Goal: Task Accomplishment & Management: Complete application form

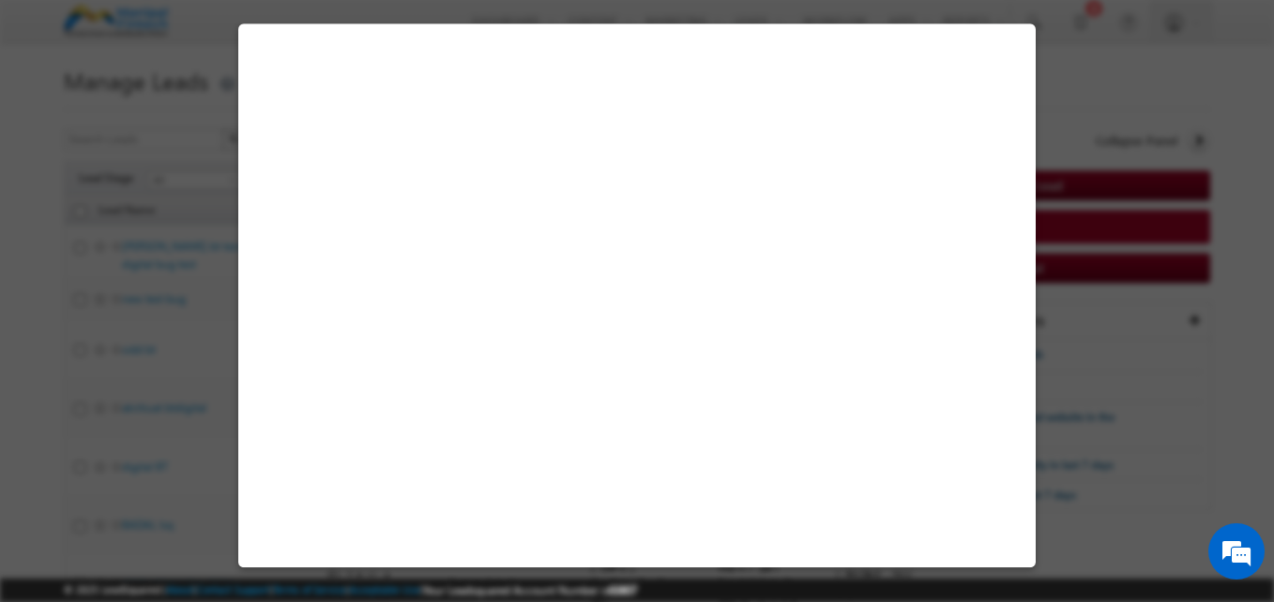
select select "Open"
select select "Prospecting"
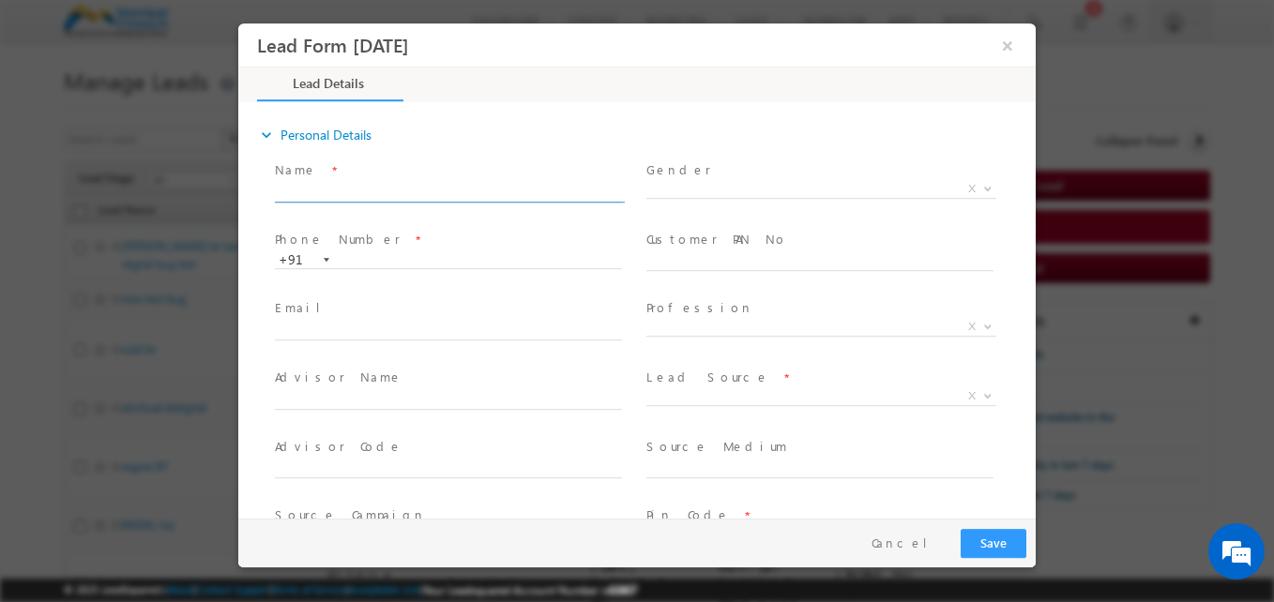
click at [452, 191] on input "text" at bounding box center [448, 193] width 347 height 19
type input "aktiti uat"
click at [687, 198] on span "X" at bounding box center [821, 193] width 350 height 19
click at [687, 198] on span "[DEMOGRAPHIC_DATA] [DEMOGRAPHIC_DATA] X" at bounding box center [828, 192] width 364 height 23
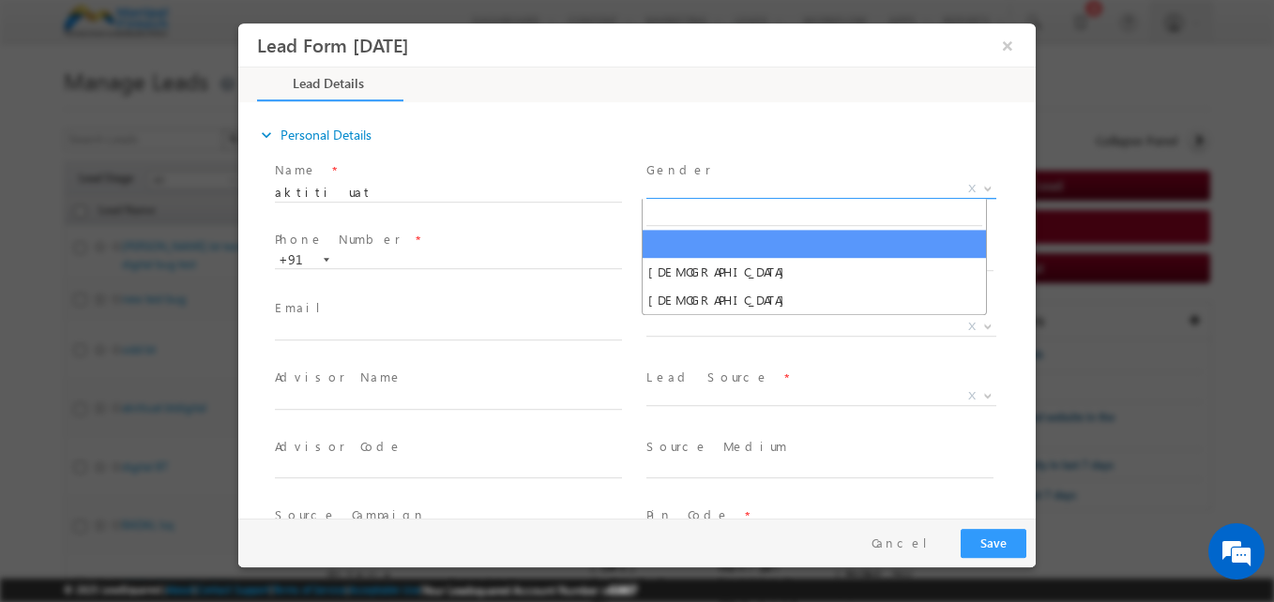
click at [684, 196] on span "X" at bounding box center [821, 189] width 350 height 19
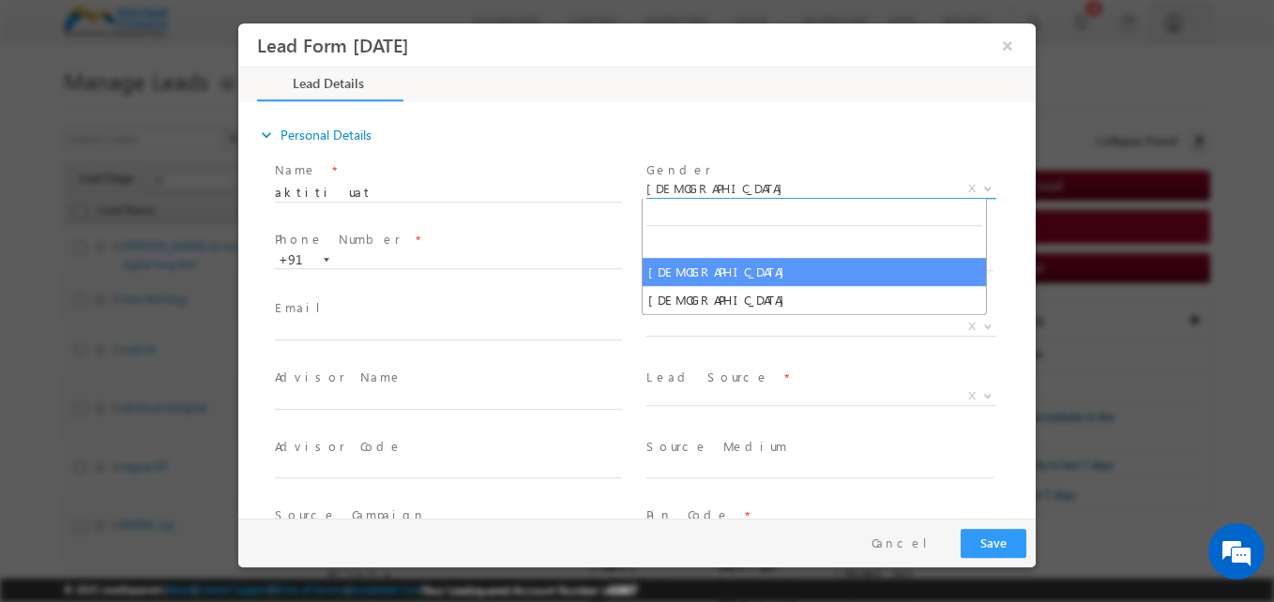
click at [687, 194] on span "[DEMOGRAPHIC_DATA]" at bounding box center [798, 188] width 305 height 17
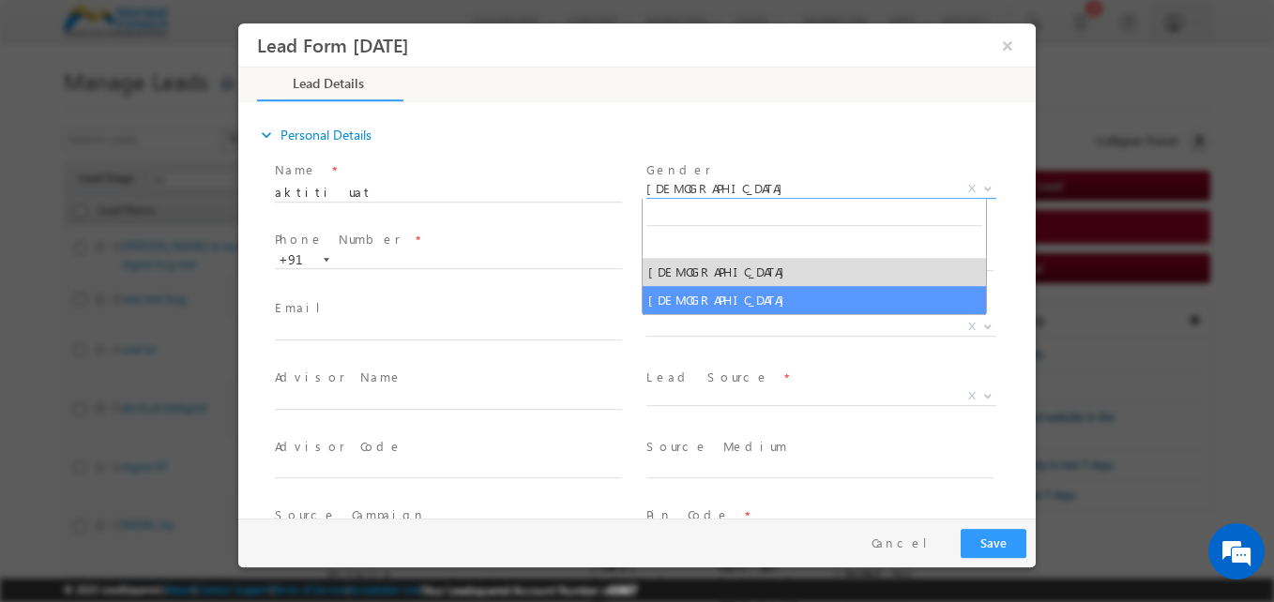
select select "[DEMOGRAPHIC_DATA]"
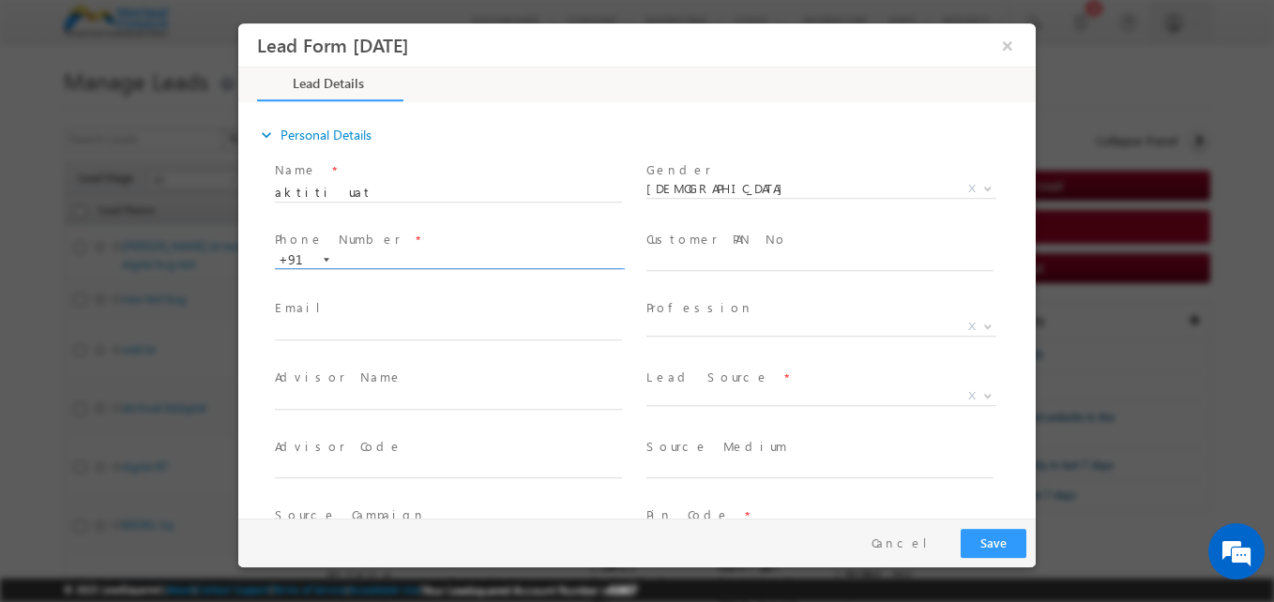
click at [427, 256] on input "text" at bounding box center [448, 260] width 347 height 19
type input "7389898120"
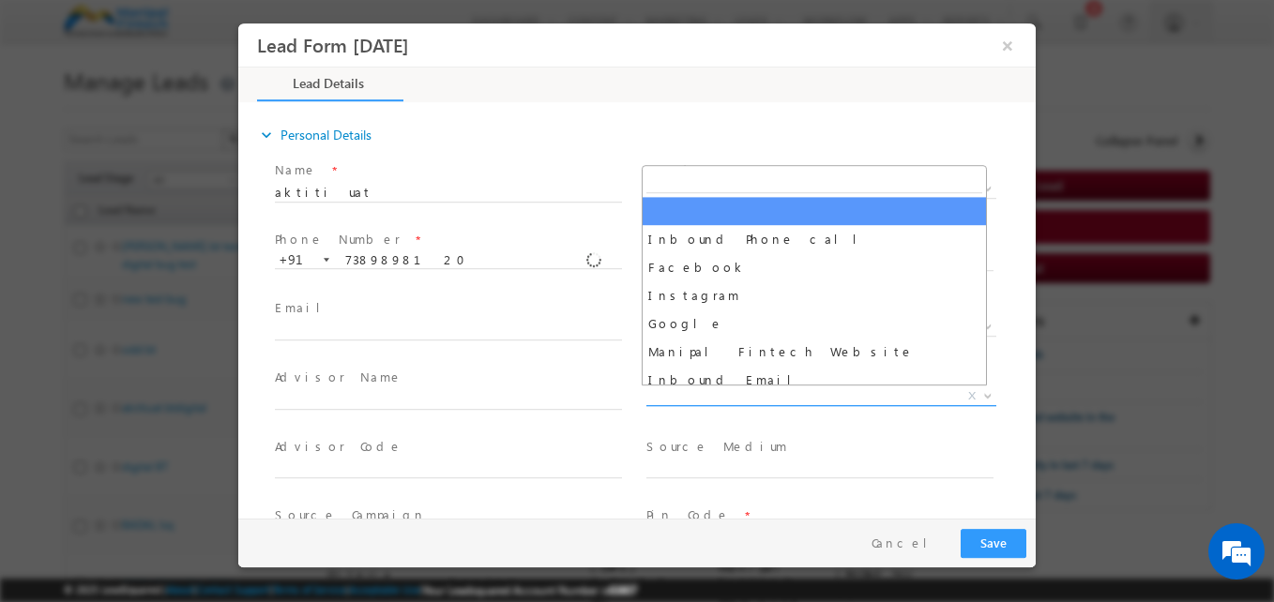
click at [682, 395] on span "X" at bounding box center [821, 396] width 350 height 19
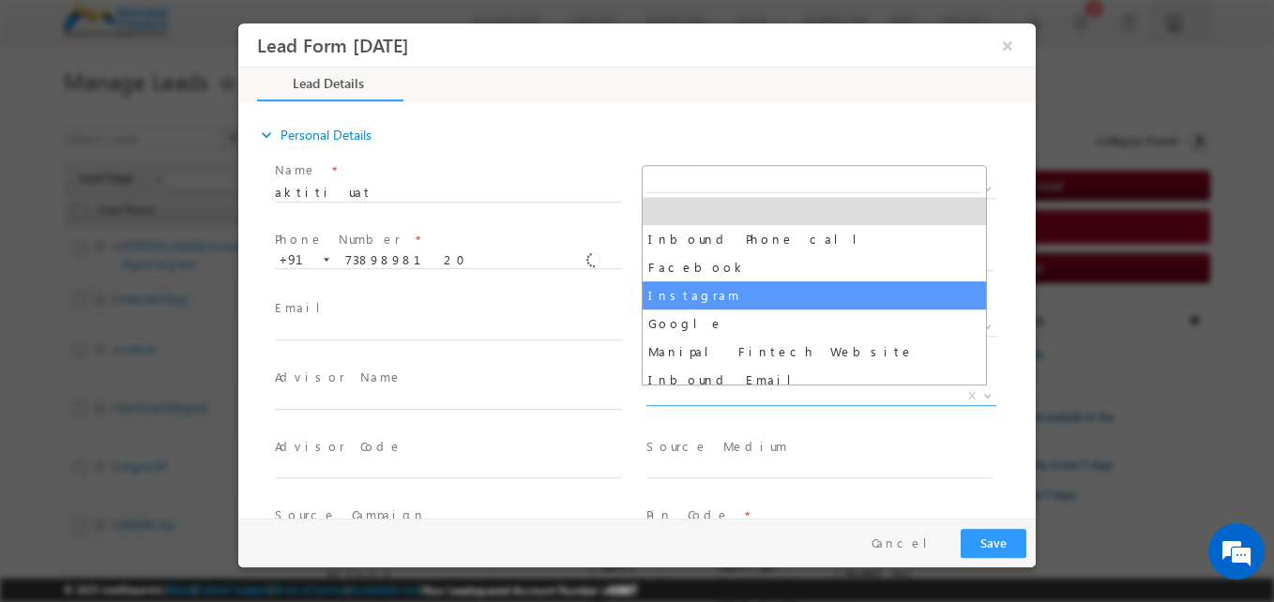
select select "Instagram"
type input "aktiti uat - Instagram"
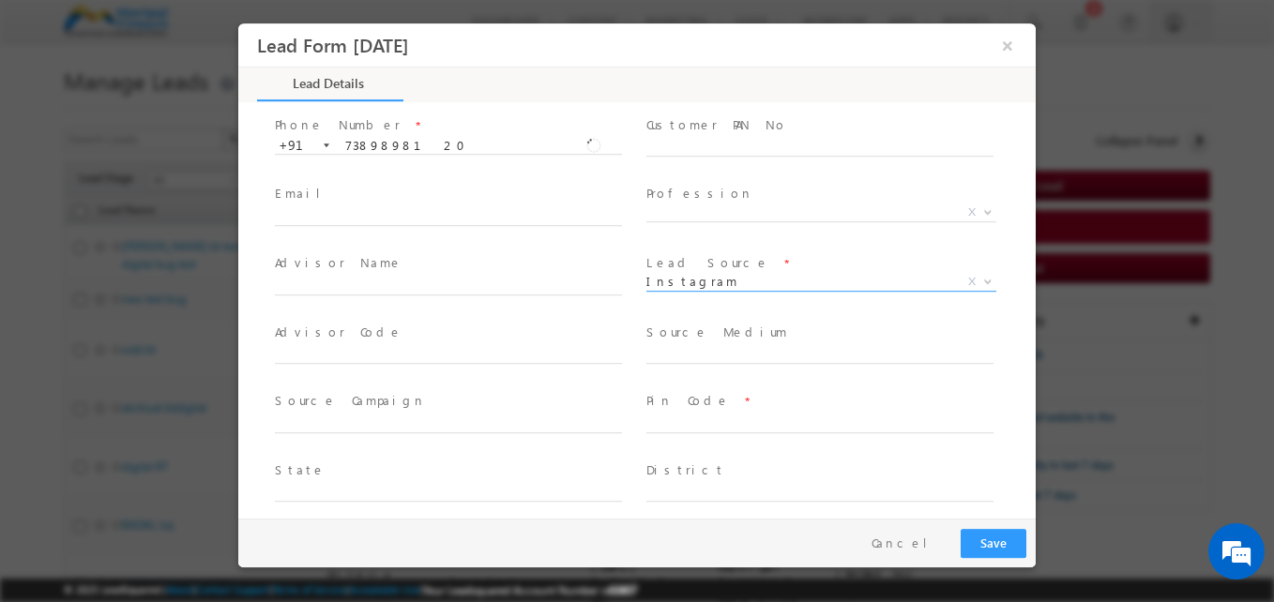
scroll to position [115, 0]
click at [732, 146] on input "text" at bounding box center [819, 147] width 347 height 19
type input "bblpa3643q"
click at [725, 119] on label "Customer PAN No" at bounding box center [716, 124] width 141 height 18
click at [666, 416] on input "text" at bounding box center [819, 423] width 347 height 19
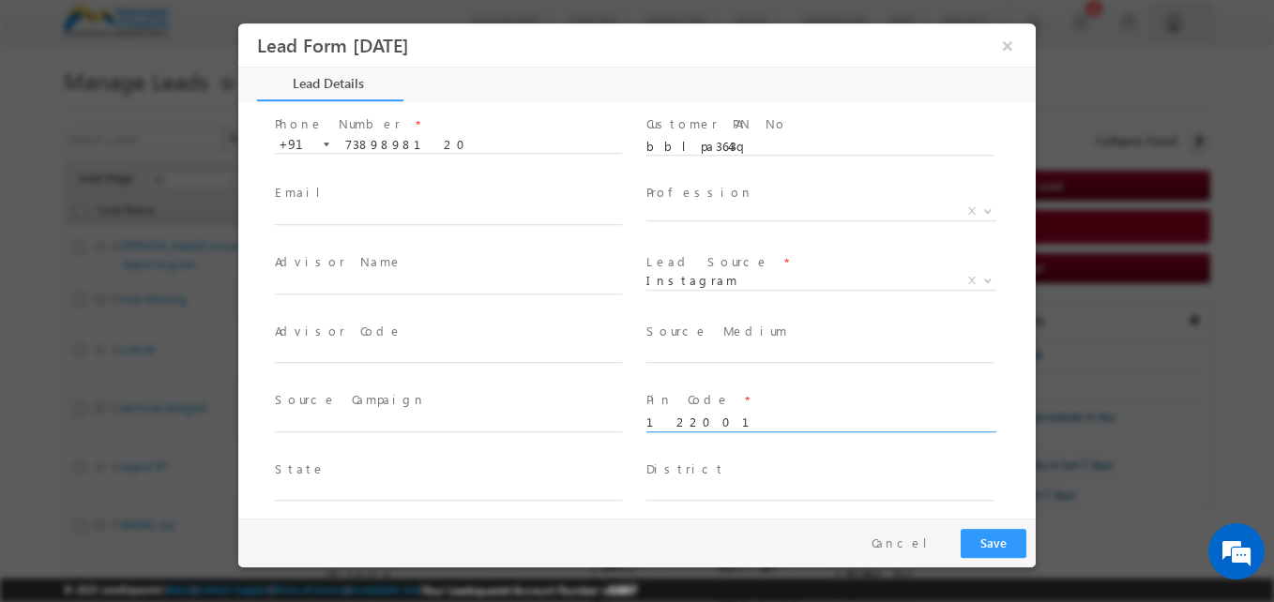
type input "122001"
click at [633, 370] on div "Advisor Code *" at bounding box center [456, 352] width 371 height 69
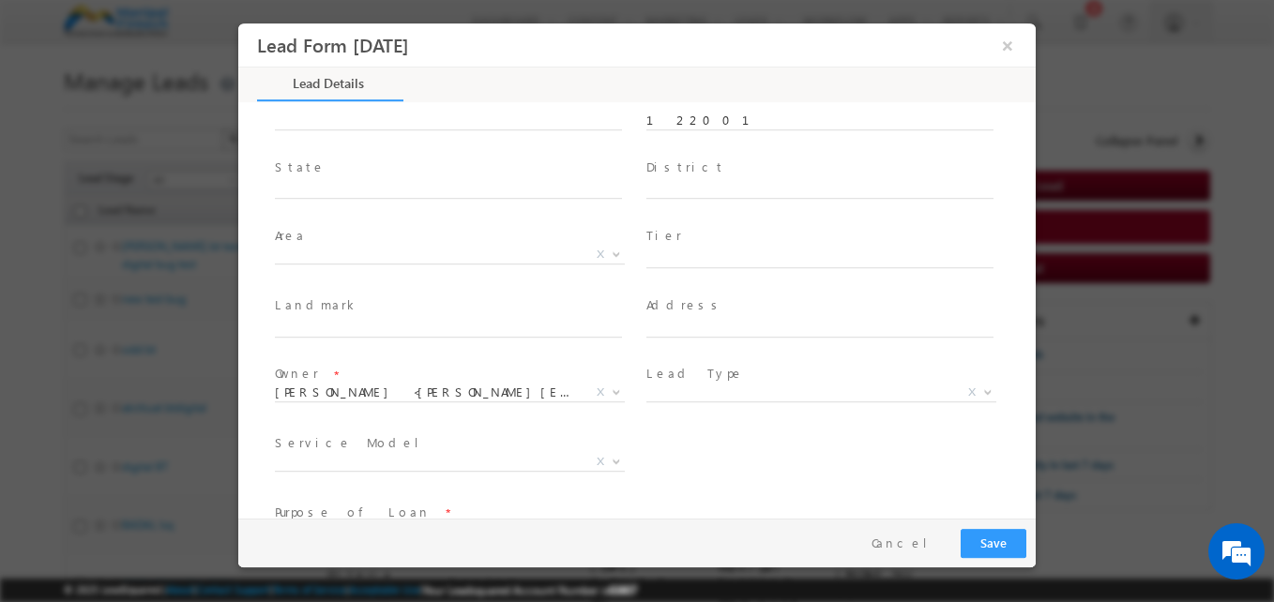
scroll to position [422, 0]
click at [672, 325] on input "text" at bounding box center [819, 323] width 347 height 19
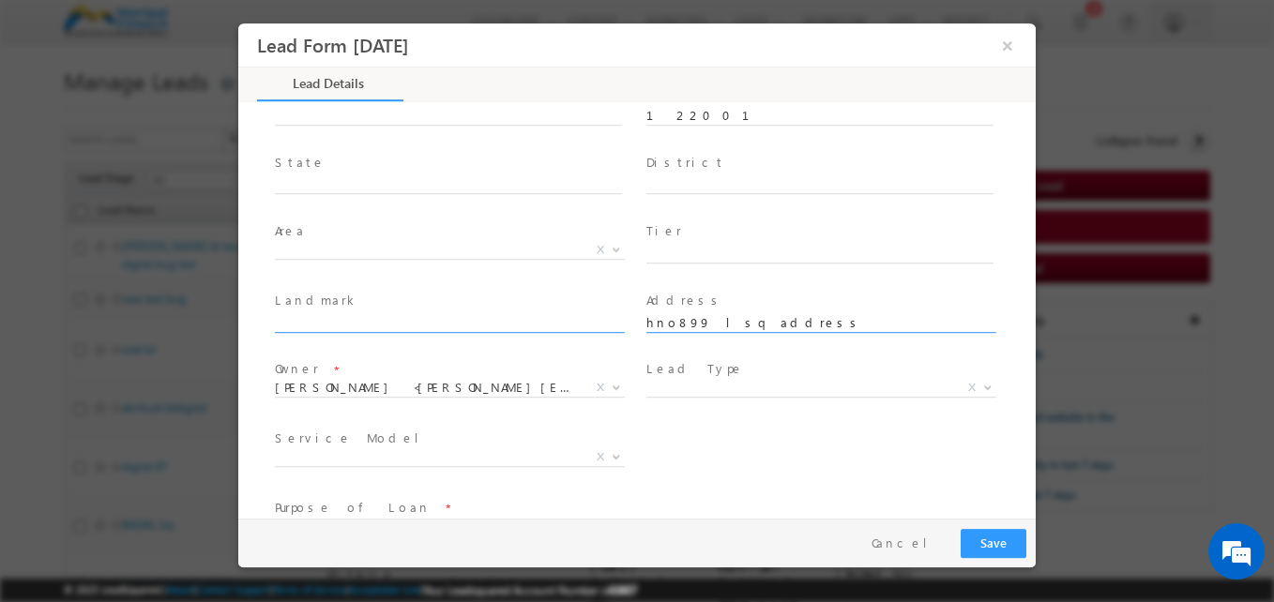
type input "hno899 lsq address"
click at [440, 327] on input "text" at bounding box center [448, 323] width 347 height 19
type input "handlandmark"
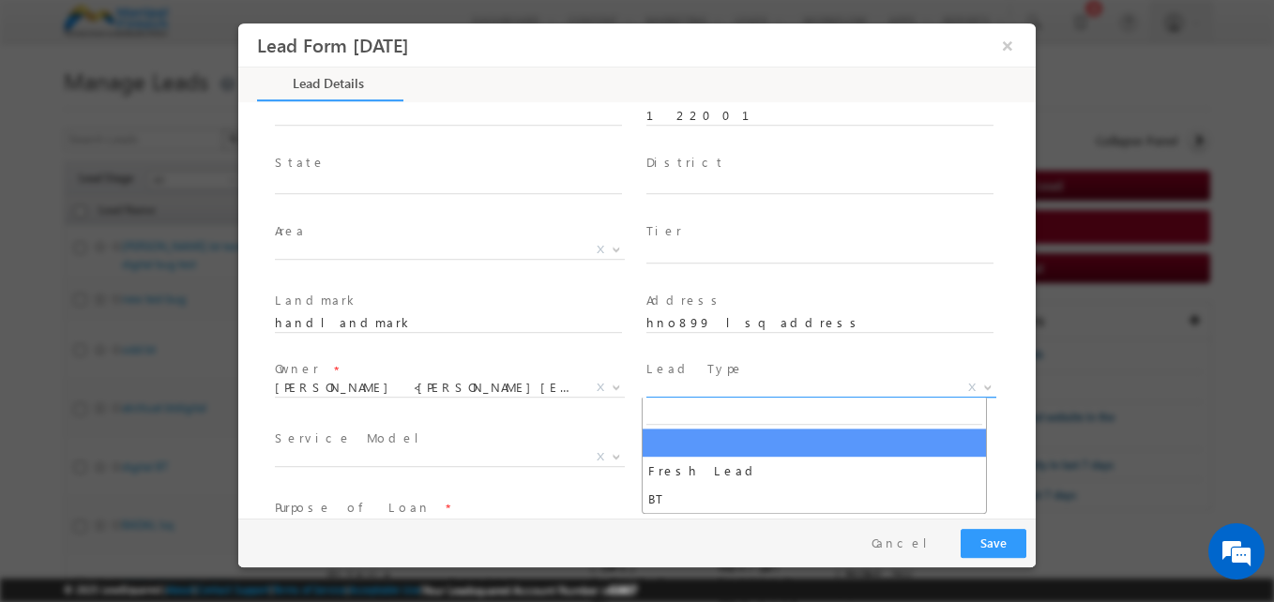
click at [681, 385] on span "X" at bounding box center [821, 388] width 350 height 19
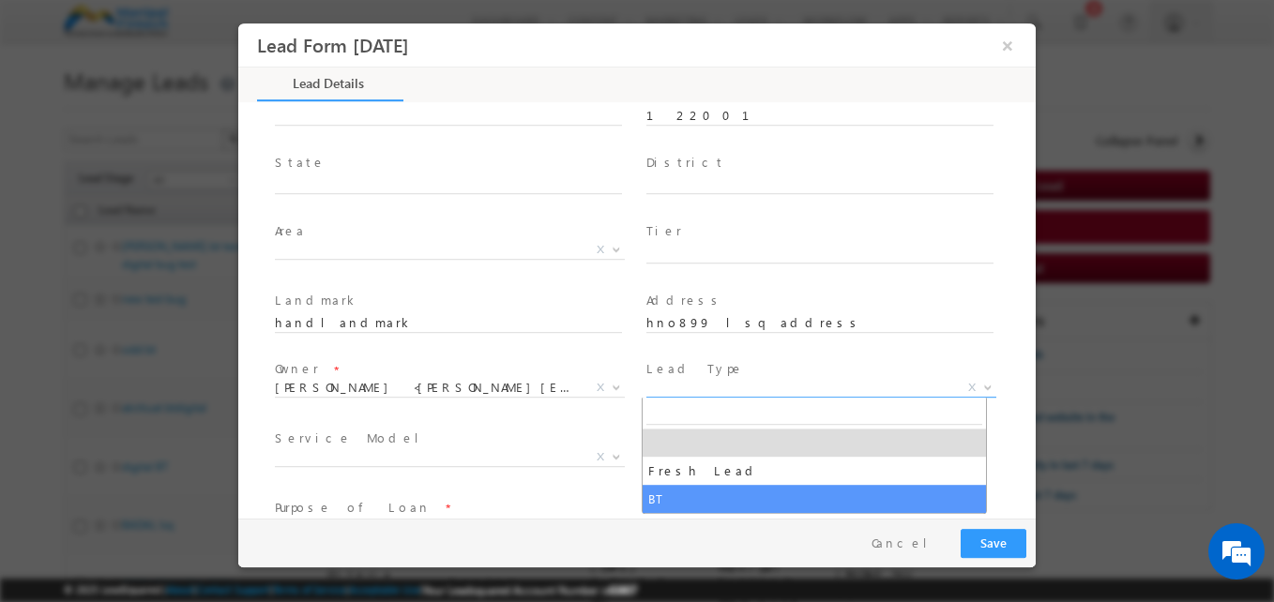
select select "BT"
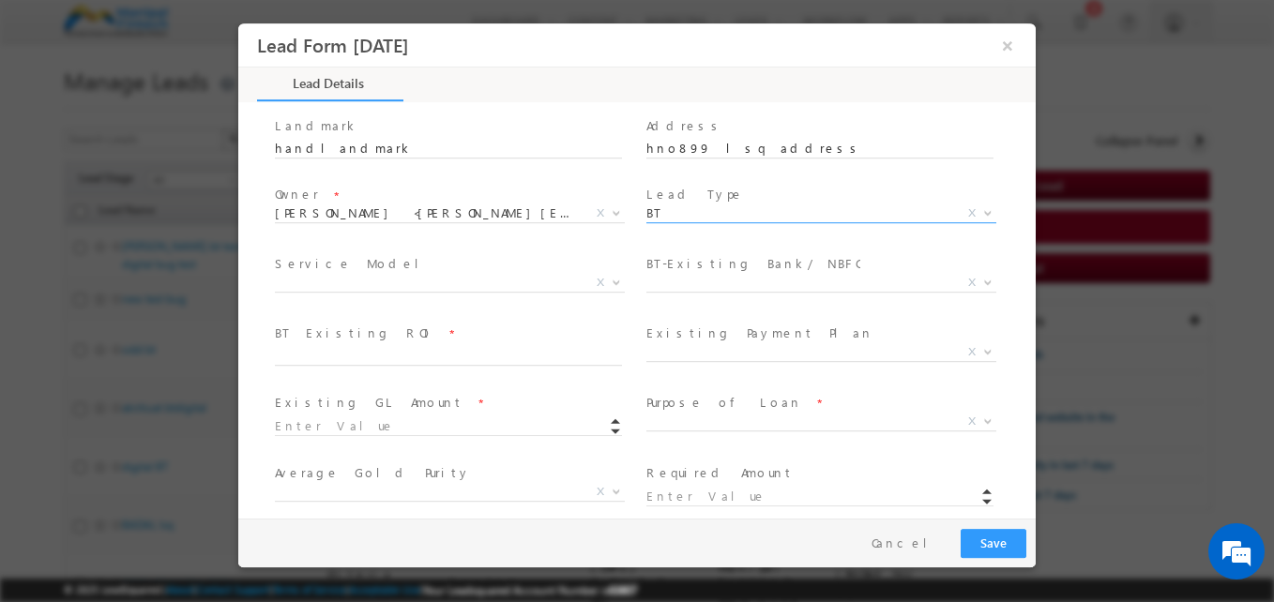
scroll to position [632, 0]
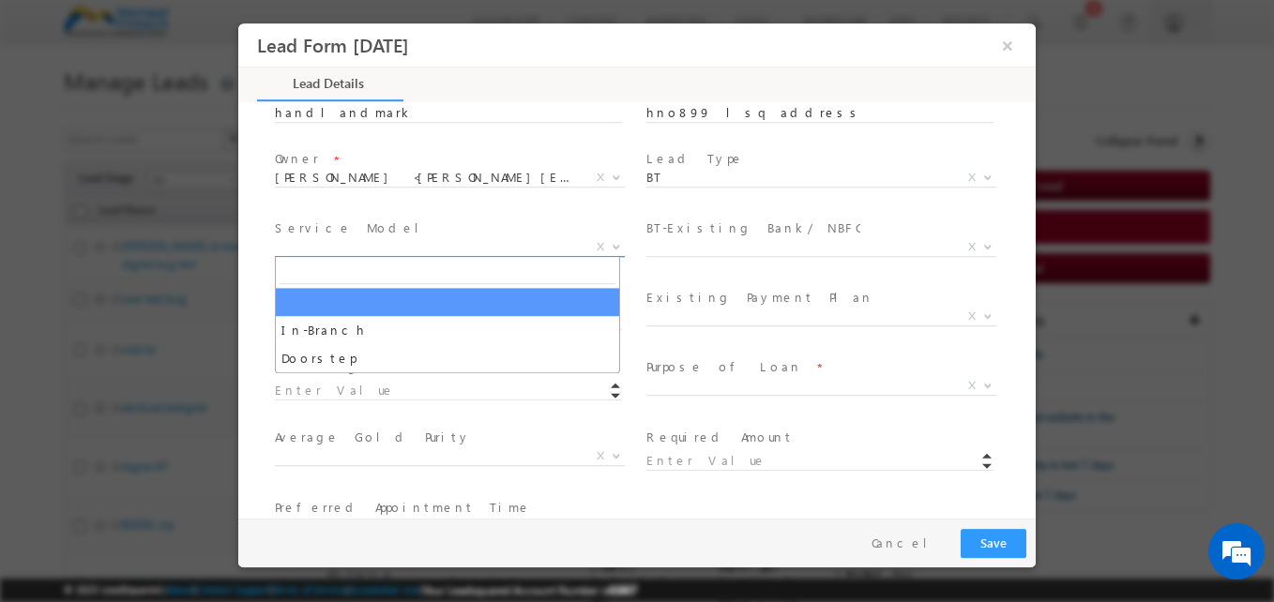
click at [452, 252] on span "X" at bounding box center [450, 247] width 350 height 19
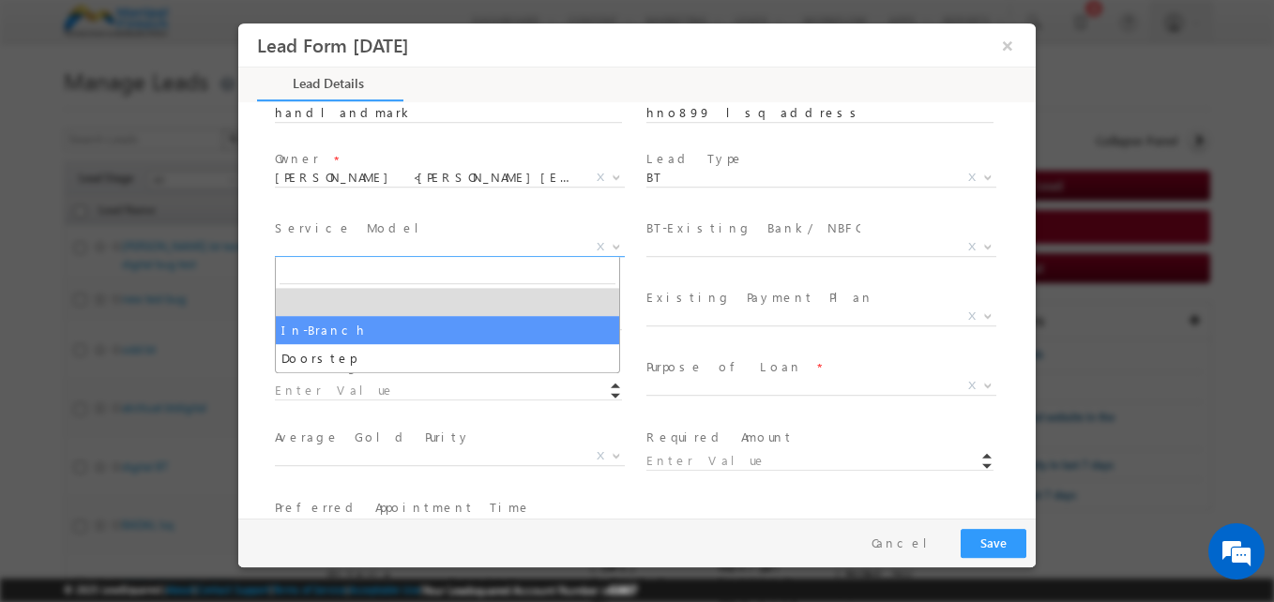
select select "In-Branch"
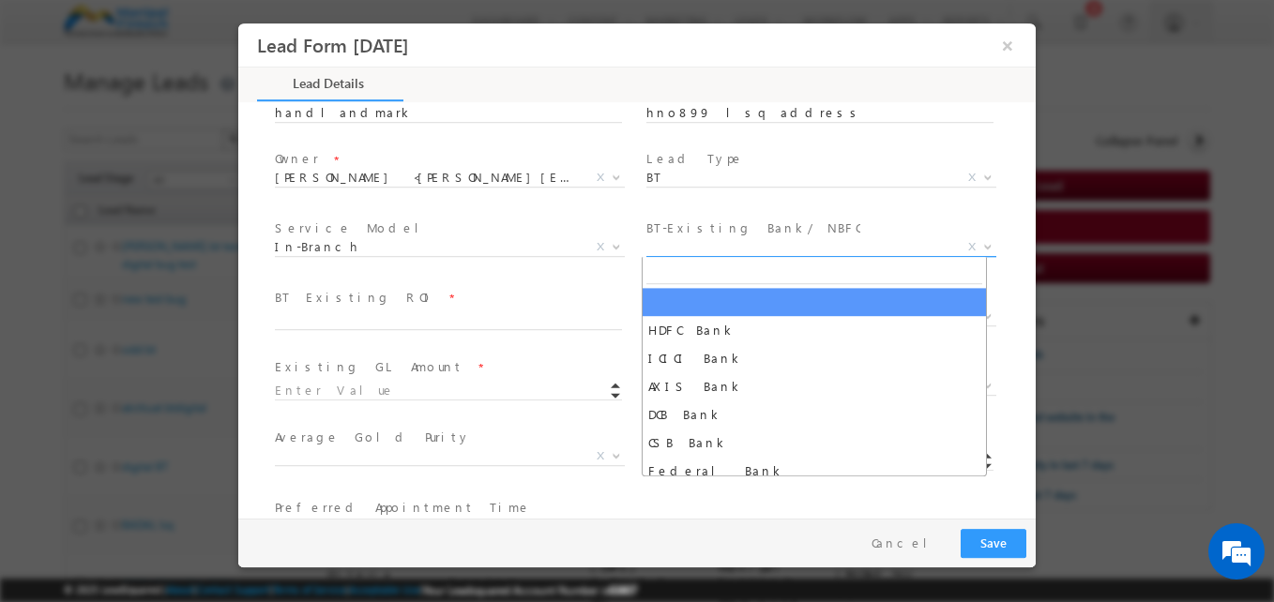
click at [693, 246] on span "X" at bounding box center [821, 247] width 350 height 19
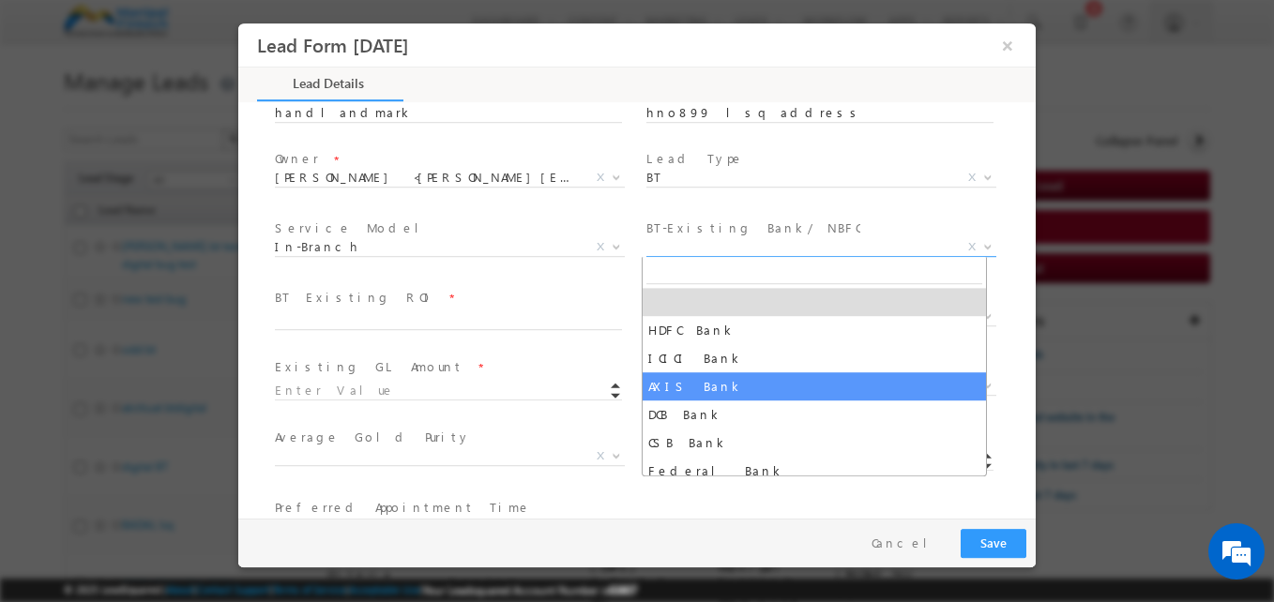
select select "AXIS Bank"
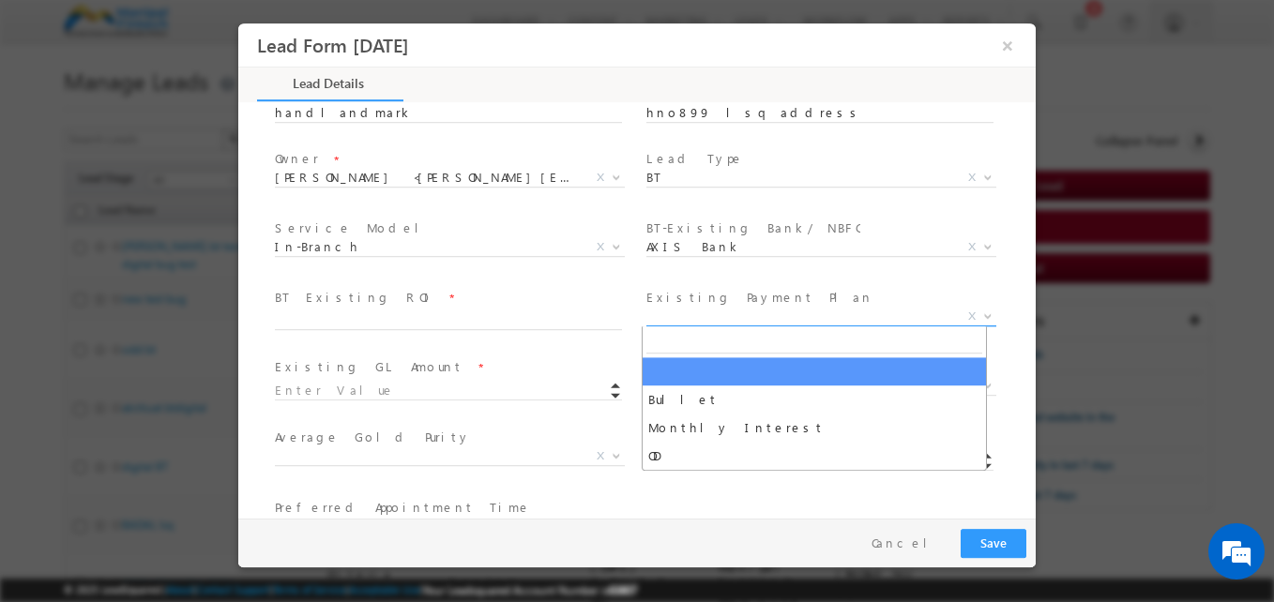
click at [708, 320] on span "X" at bounding box center [821, 317] width 350 height 19
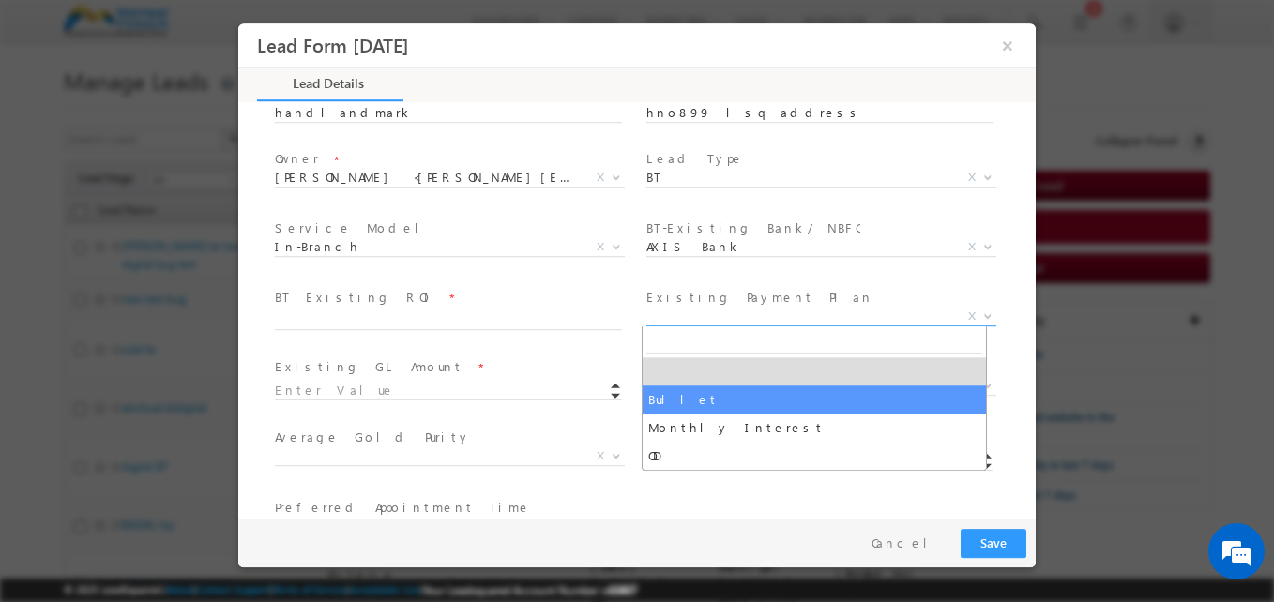
select select "Bullet"
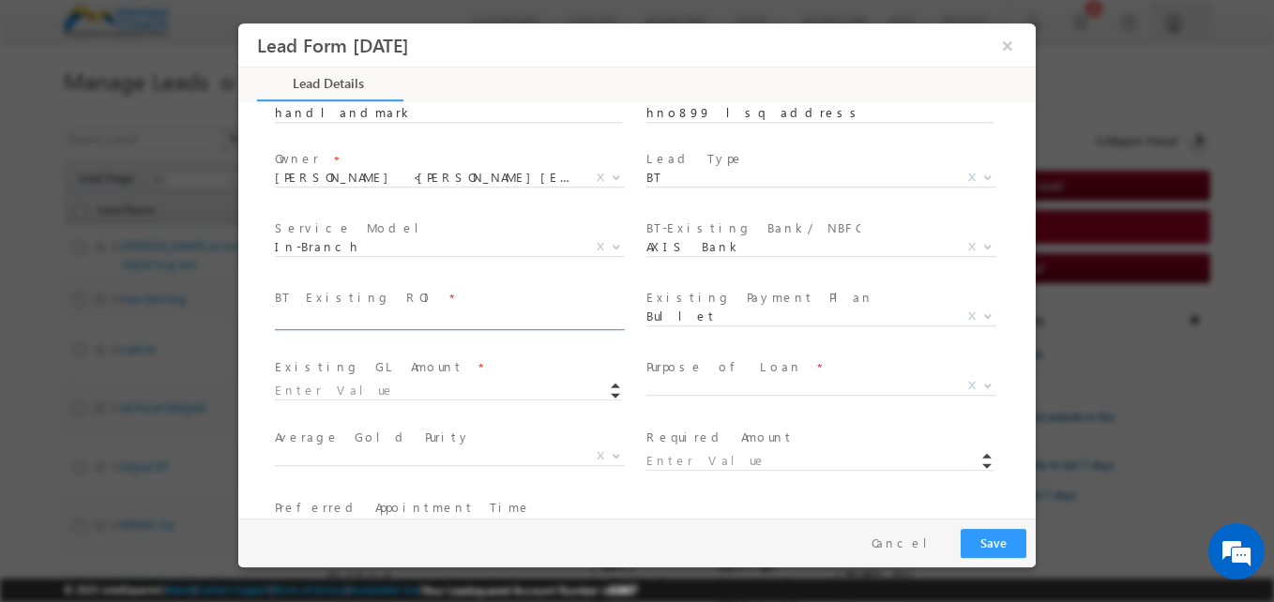
click at [325, 325] on input "text" at bounding box center [448, 320] width 347 height 19
type input "12"
click at [383, 385] on input at bounding box center [448, 391] width 347 height 19
type input "200000.00"
click at [531, 369] on span "Existing GL Amount *" at bounding box center [448, 367] width 346 height 21
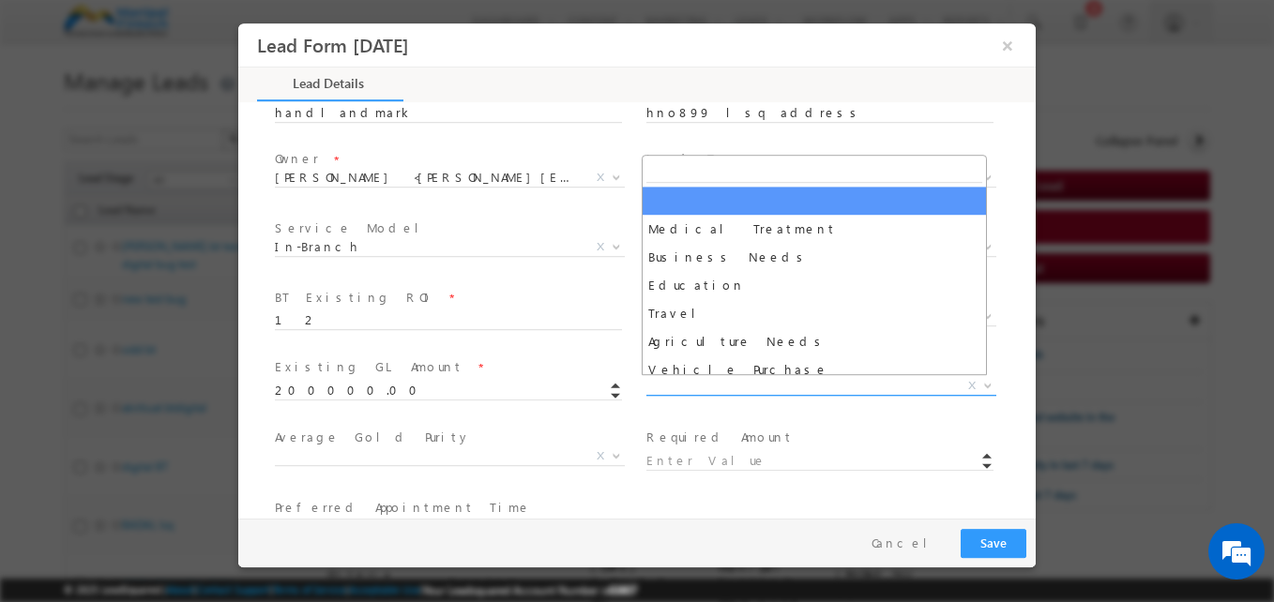
click at [672, 390] on span "X" at bounding box center [821, 386] width 350 height 19
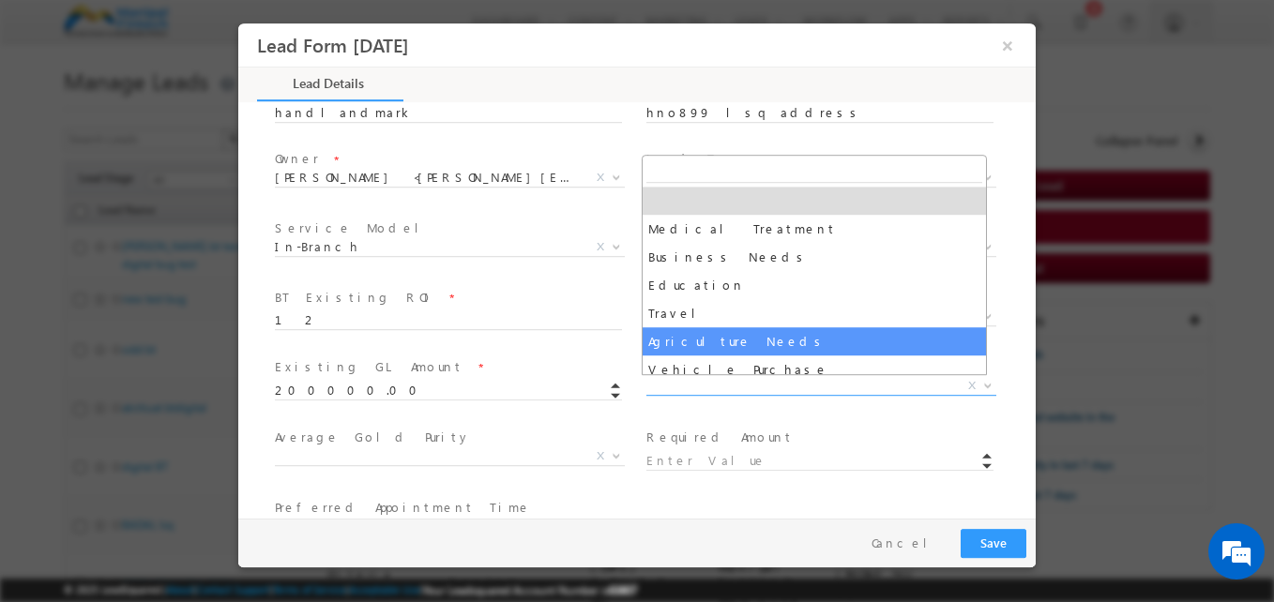
select select "Agriculture Needs"
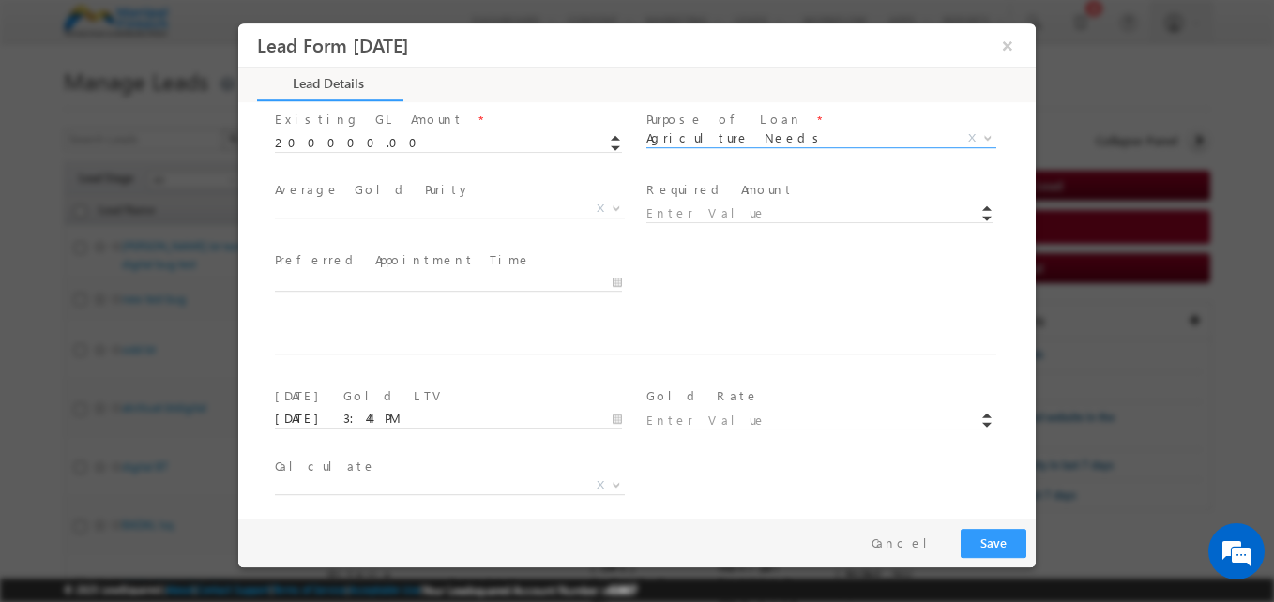
scroll to position [881, 0]
click at [681, 211] on input at bounding box center [819, 213] width 347 height 19
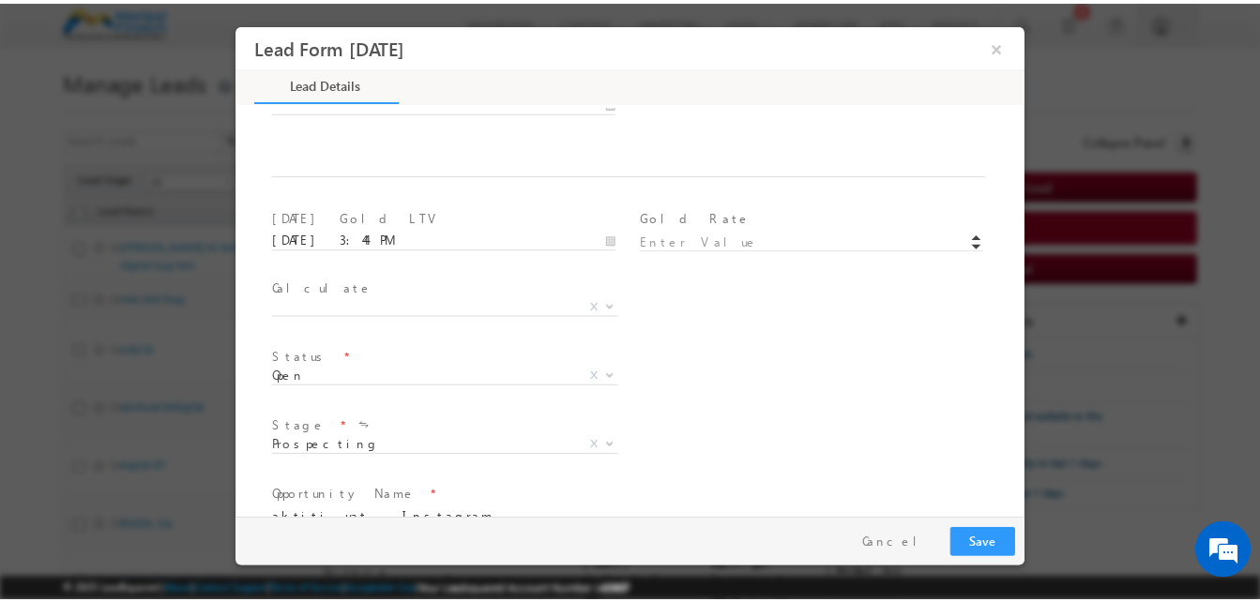
scroll to position [1167, 0]
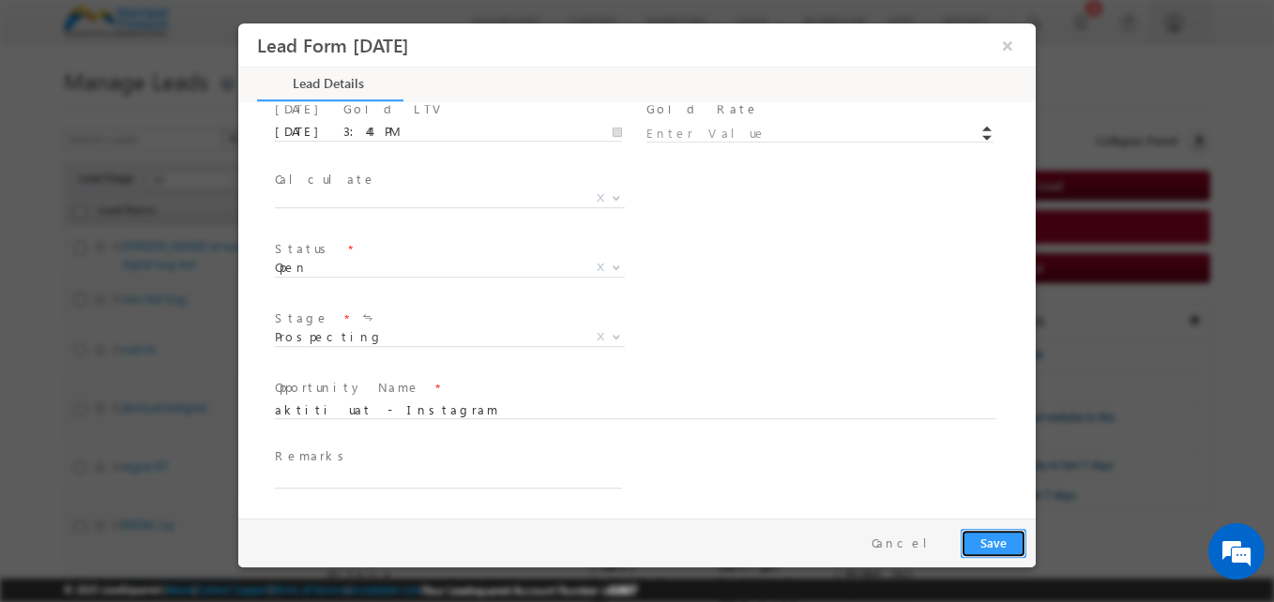
type input "300000.00"
click at [987, 541] on button "Save" at bounding box center [993, 543] width 66 height 29
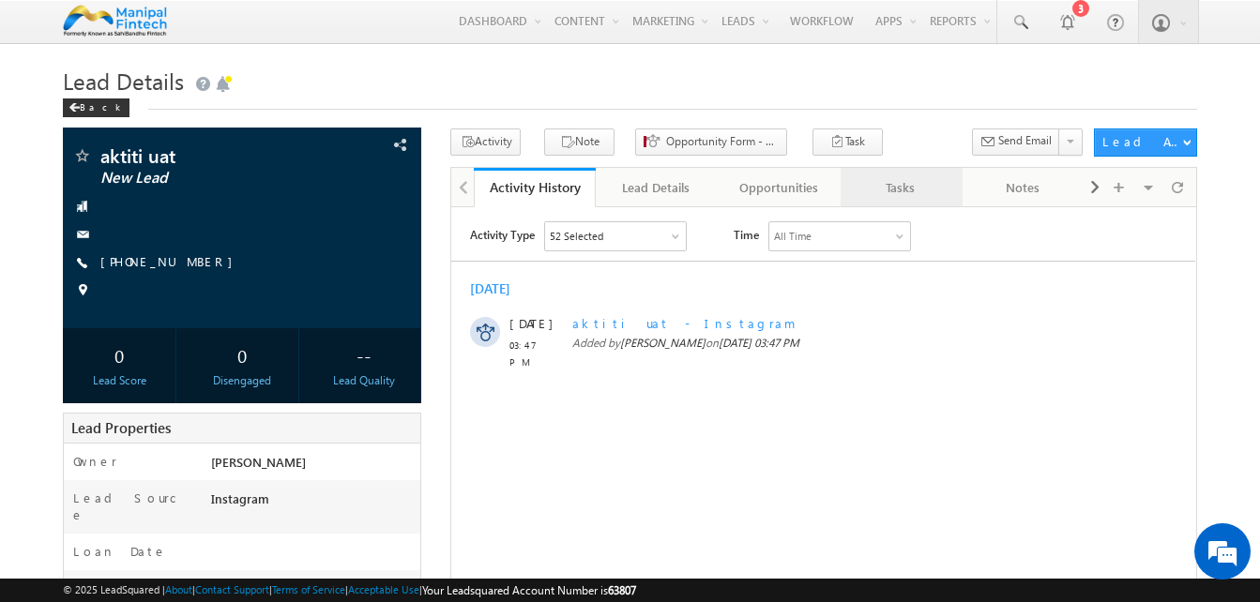
click at [896, 199] on div "Tasks" at bounding box center [900, 187] width 90 height 23
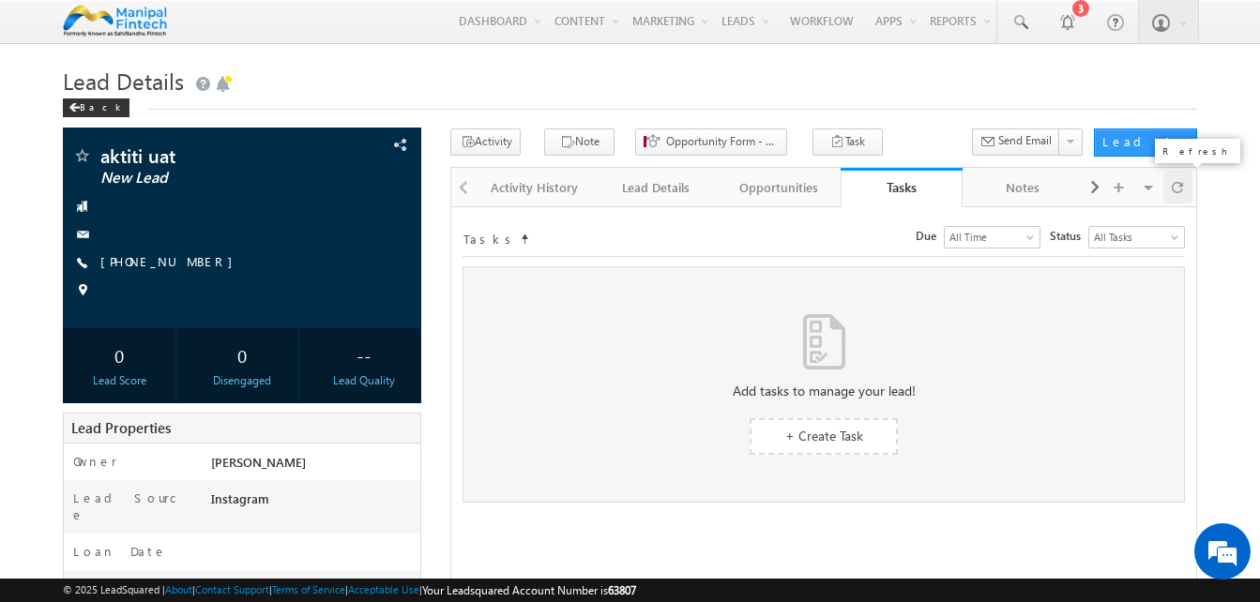
click at [1177, 191] on span at bounding box center [1176, 187] width 11 height 33
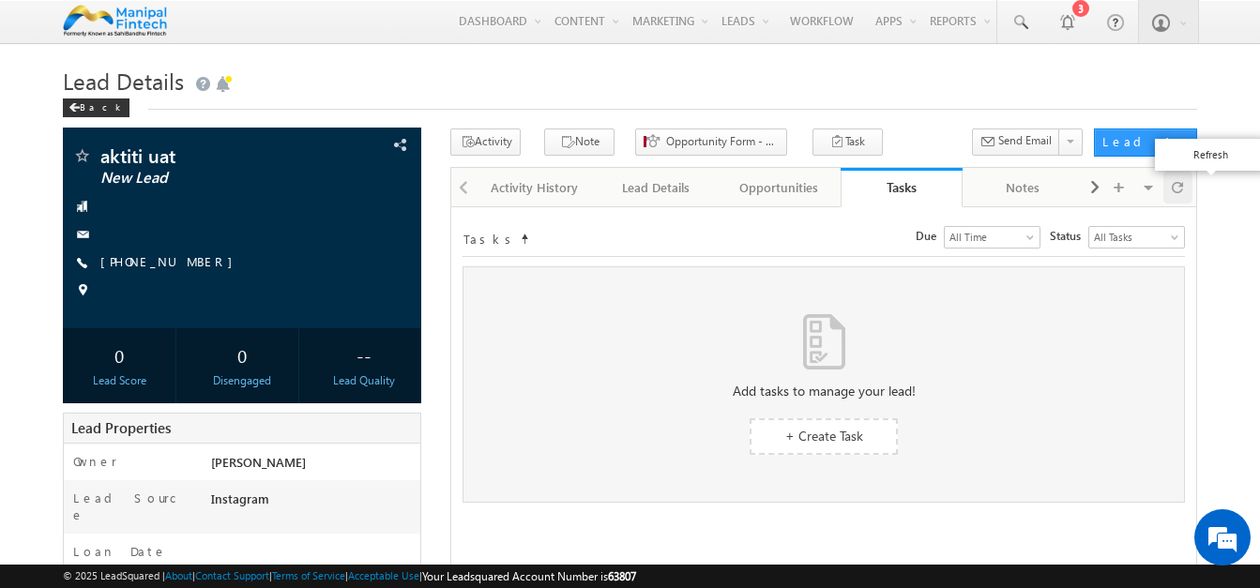
click at [1177, 191] on span at bounding box center [1176, 187] width 11 height 33
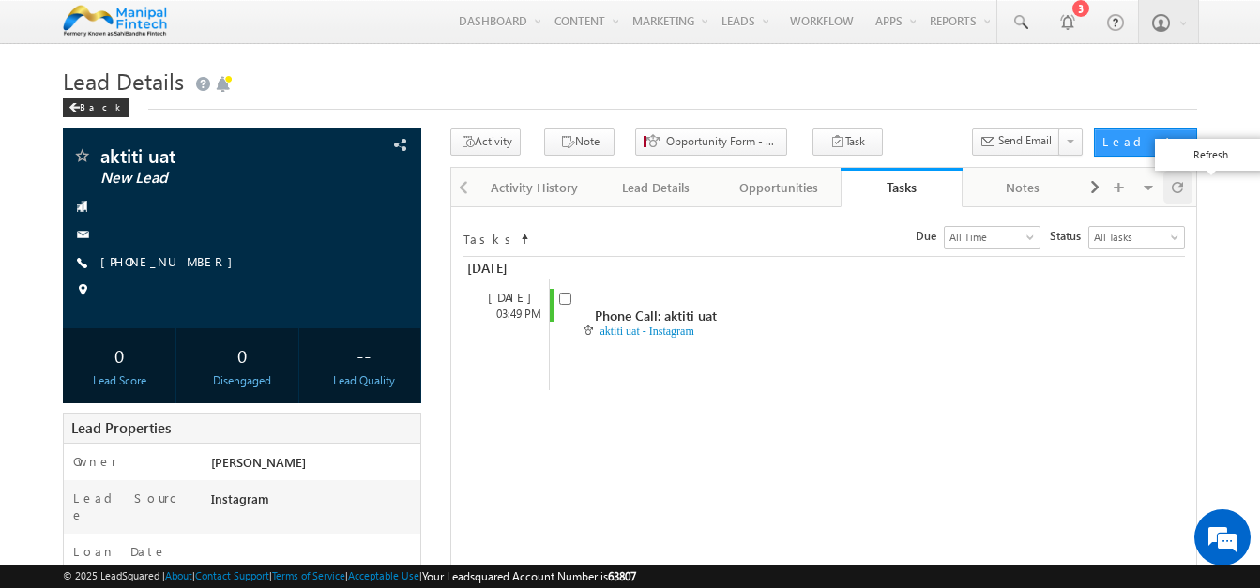
click at [1177, 191] on span at bounding box center [1176, 187] width 11 height 33
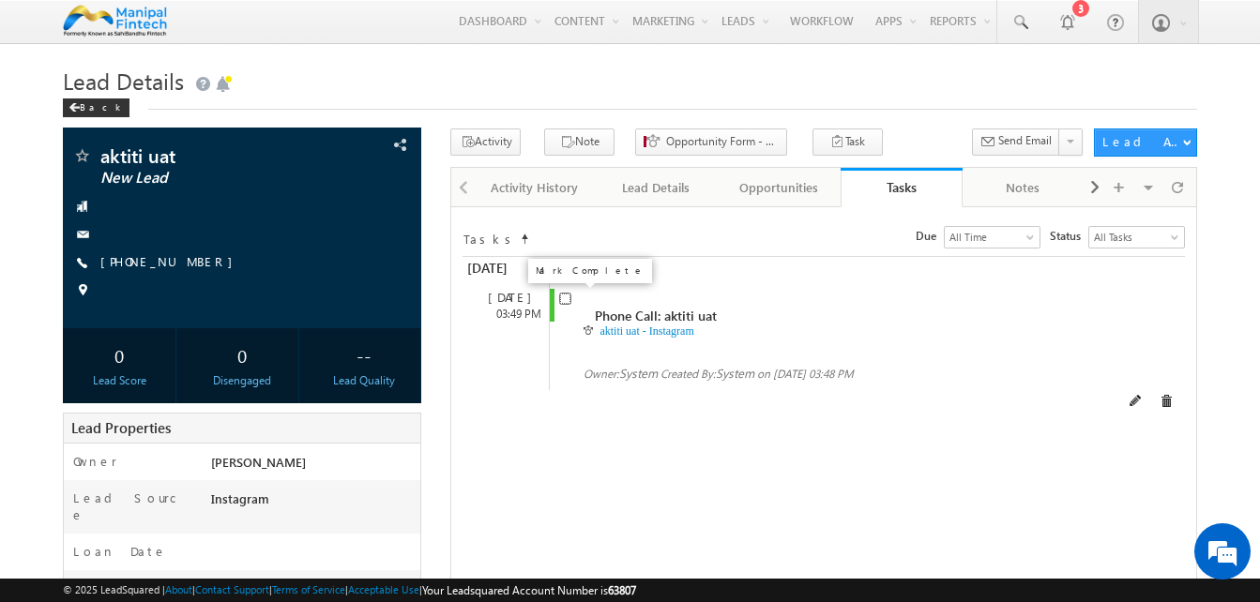
click at [568, 303] on input "checkbox" at bounding box center [565, 299] width 12 height 12
checkbox input "false"
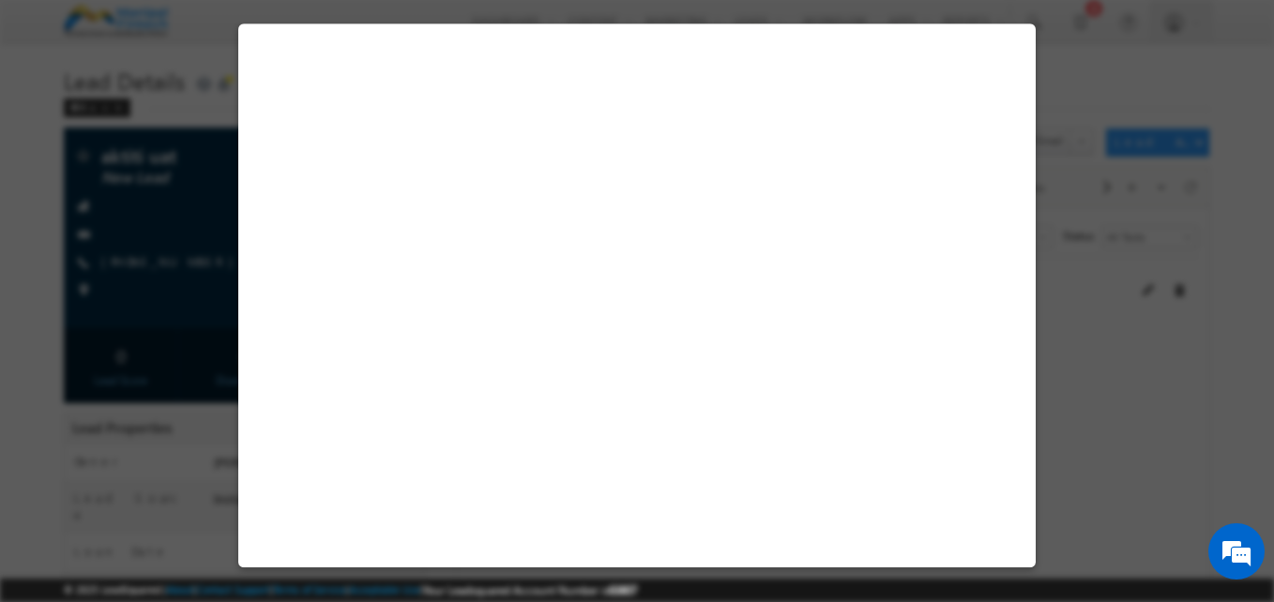
select select "[DEMOGRAPHIC_DATA]"
select select "Instagram"
select select "BT"
select select "In-Branch"
select select "AXIS Bank"
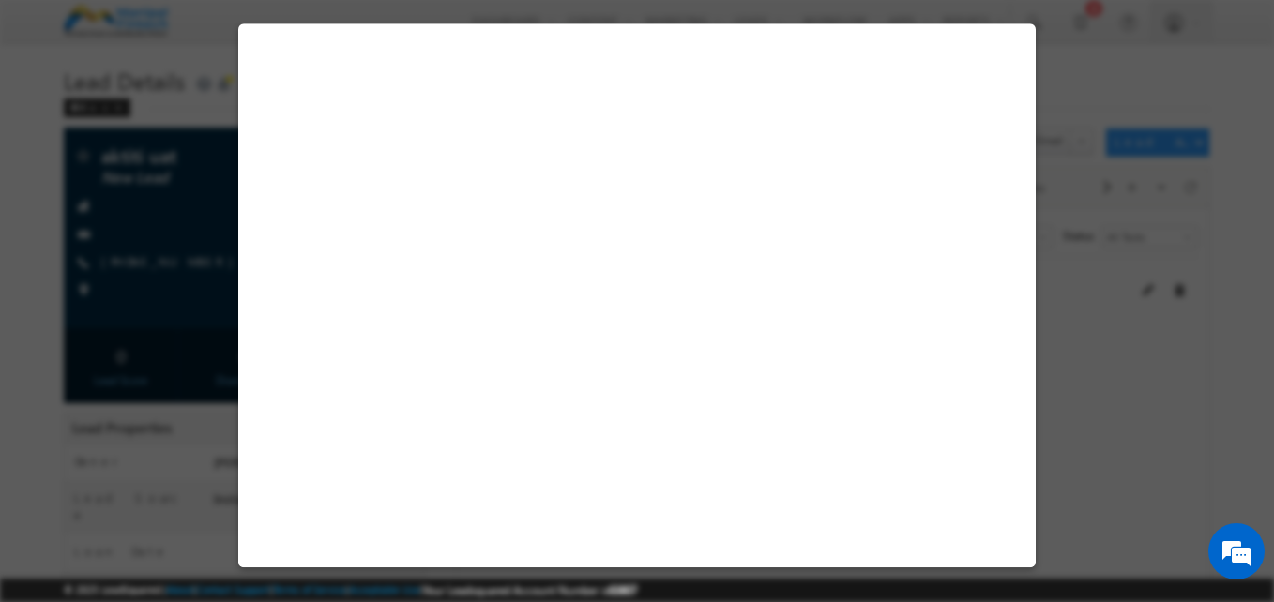
select select "Bullet"
select select "Agriculture Needs"
select select "Open"
select select "Fresh Lead"
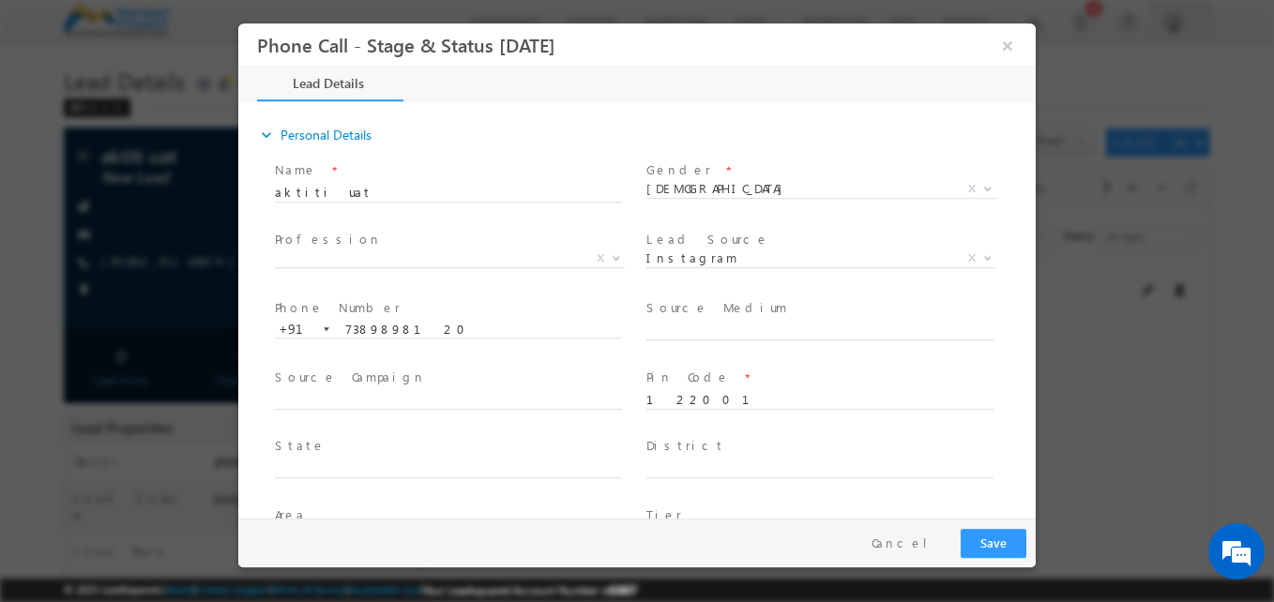
type input "10/15/25 3:48 PM"
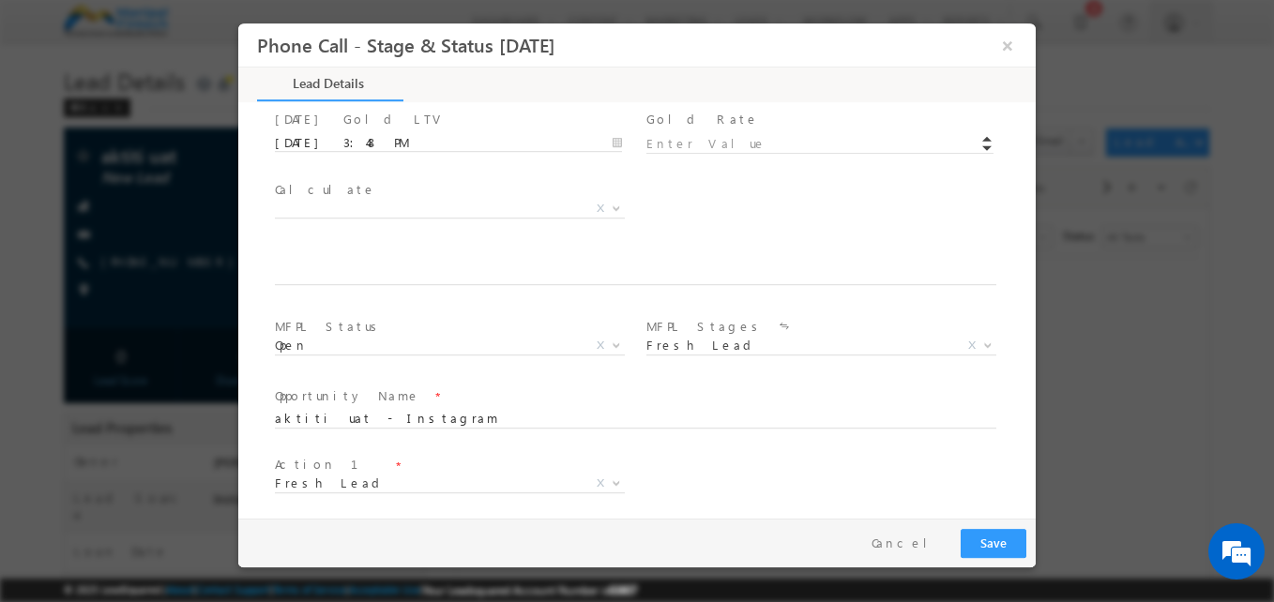
scroll to position [1027, 0]
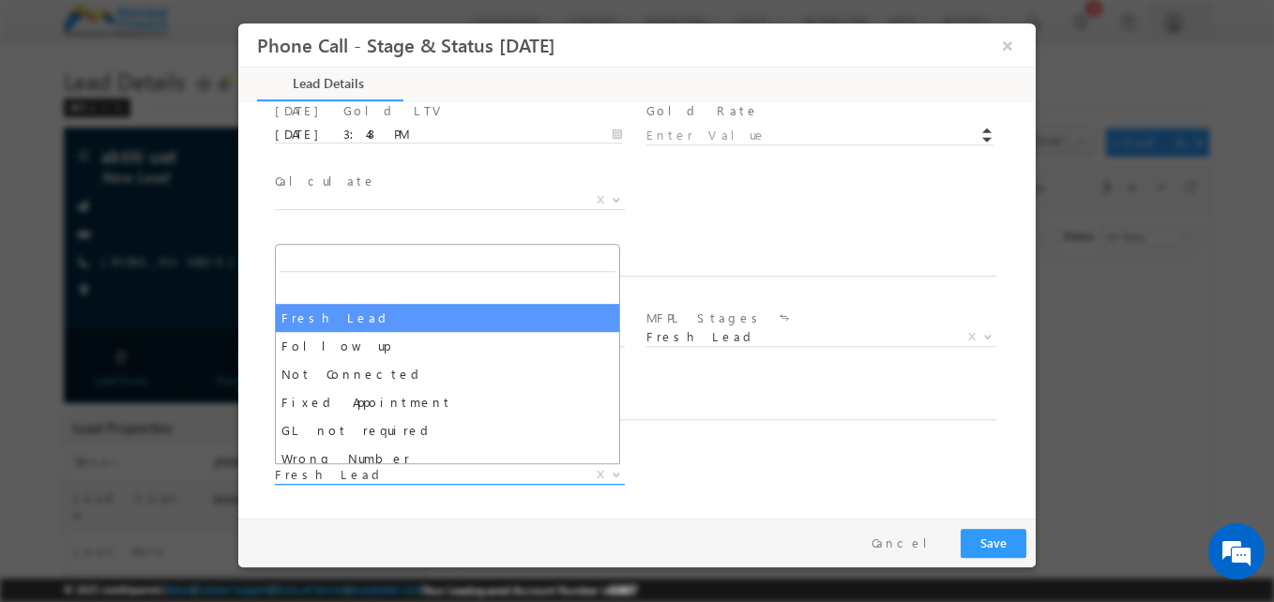
click at [431, 480] on span "Fresh Lead" at bounding box center [427, 474] width 305 height 17
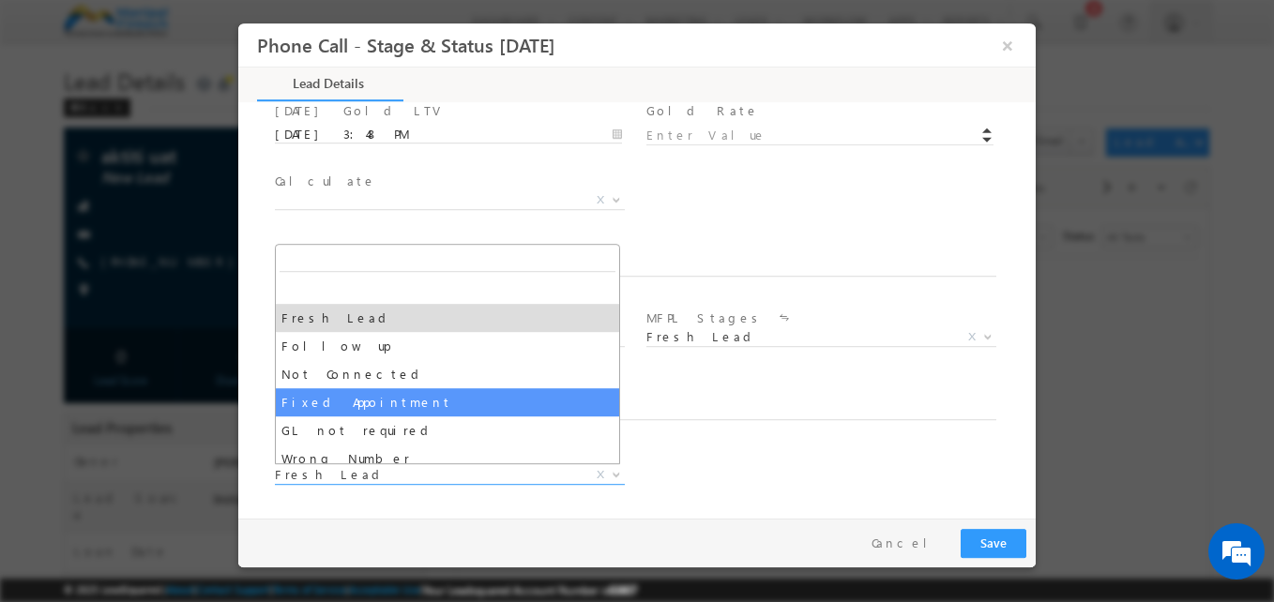
select select "Fixed Appointment"
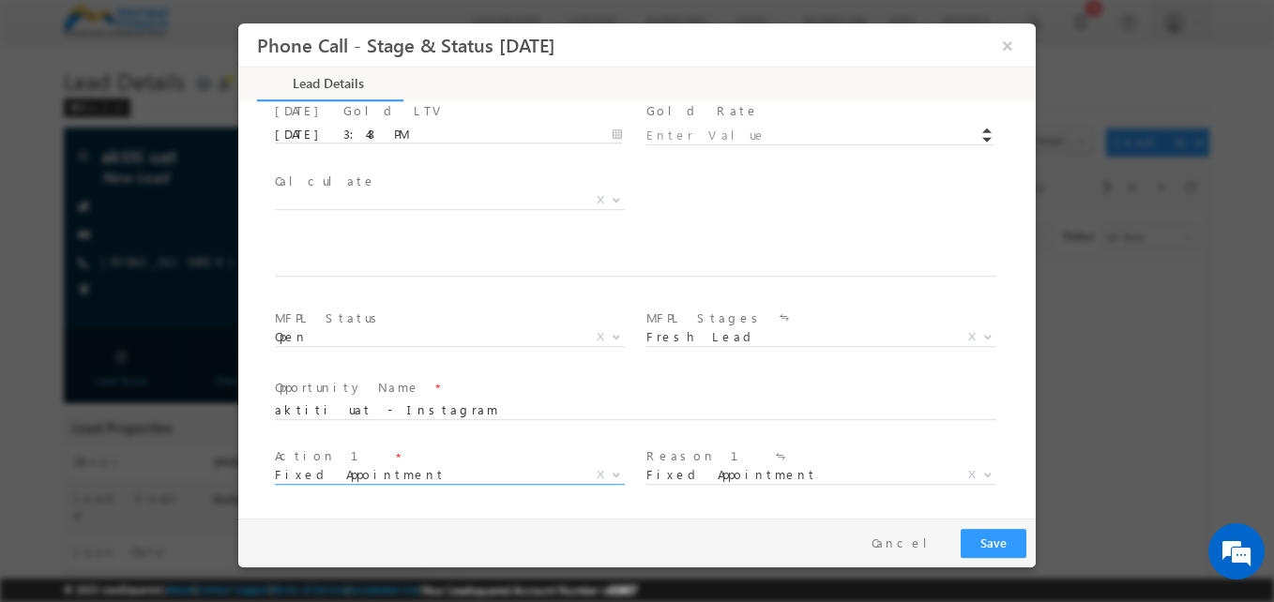
scroll to position [1166, 0]
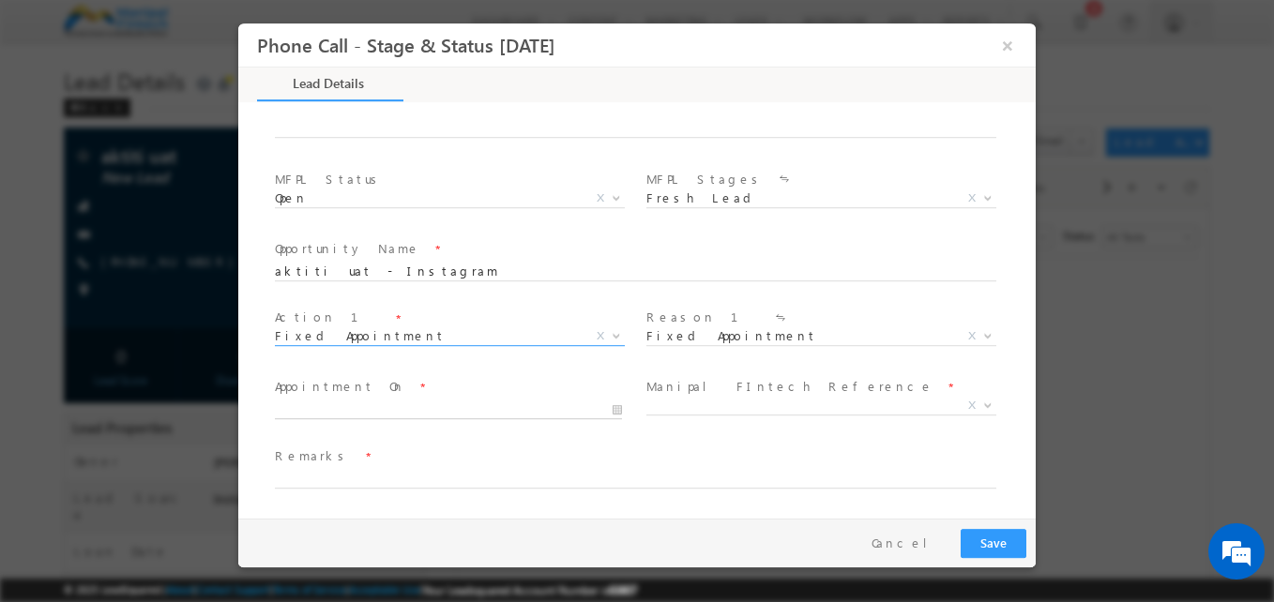
type input "10/15/25 3:49 PM"
type input "49"
click at [365, 405] on input "10/15/25 3:49 PM" at bounding box center [448, 409] width 347 height 19
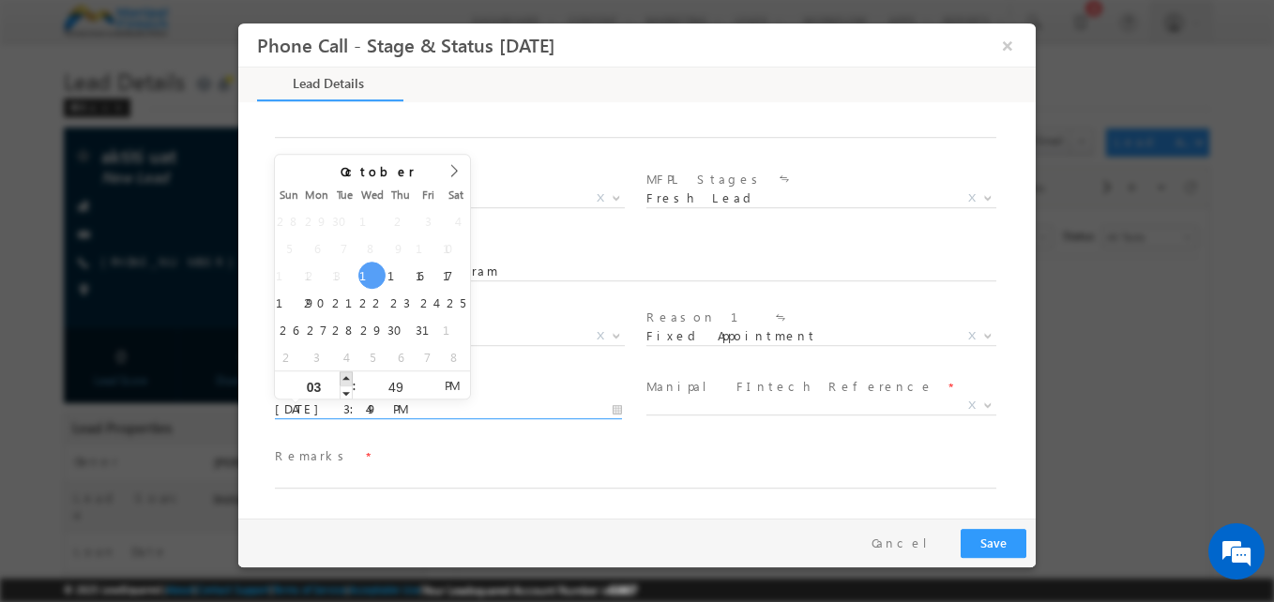
type input "10/15/25 4:49 PM"
type input "04"
click at [344, 379] on span at bounding box center [346, 378] width 13 height 14
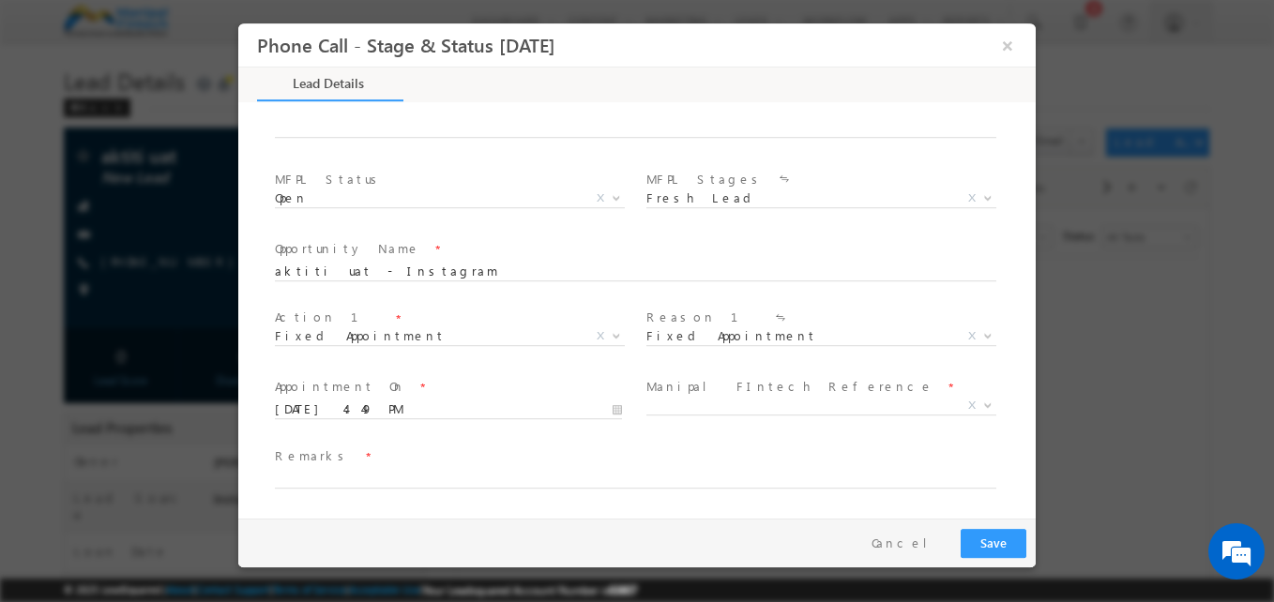
click at [368, 468] on div "Remarks *" at bounding box center [644, 467] width 738 height 43
click at [342, 474] on input "s" at bounding box center [635, 479] width 721 height 19
type input "ssss"
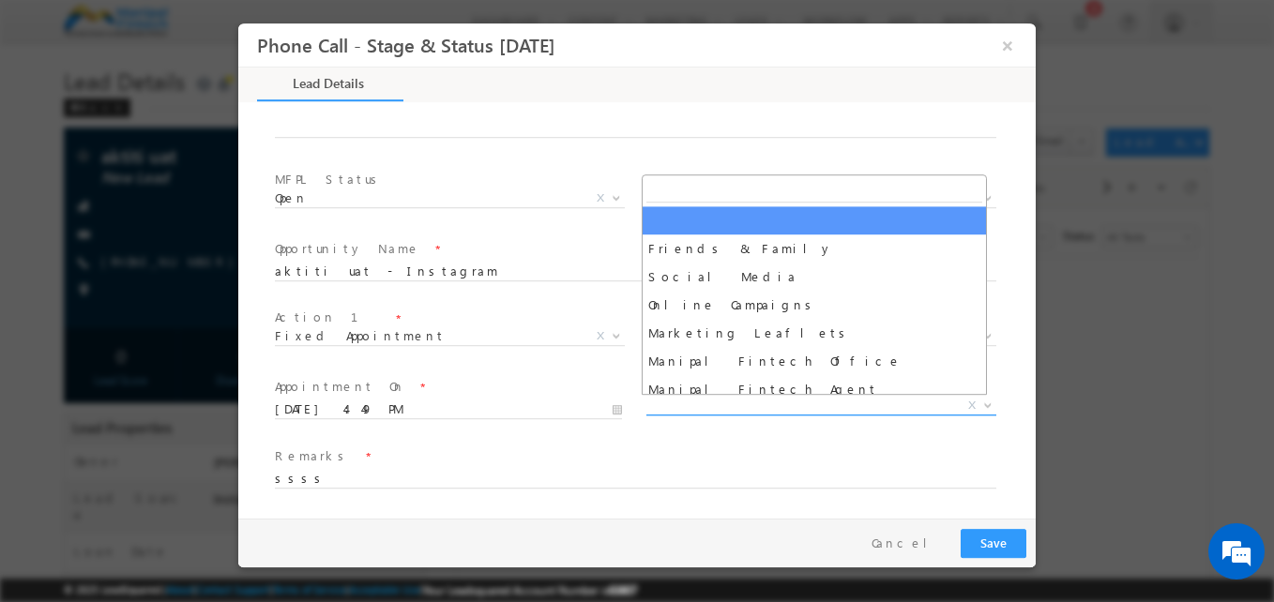
click at [758, 401] on span "X" at bounding box center [821, 406] width 350 height 19
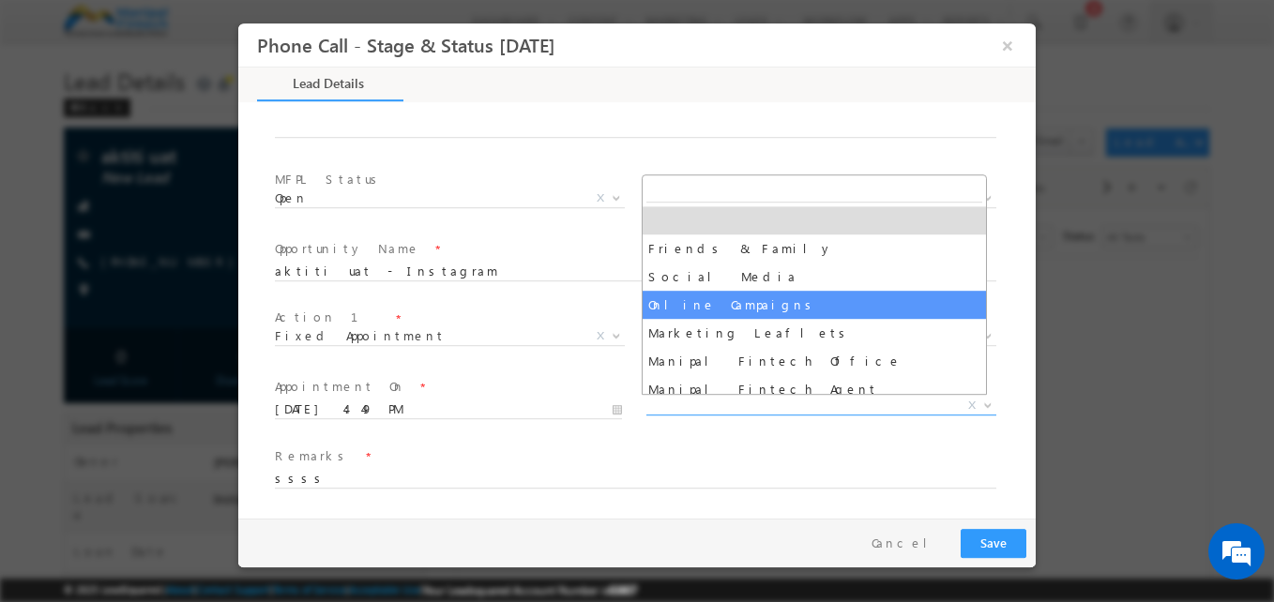
select select "Online Campaigns"
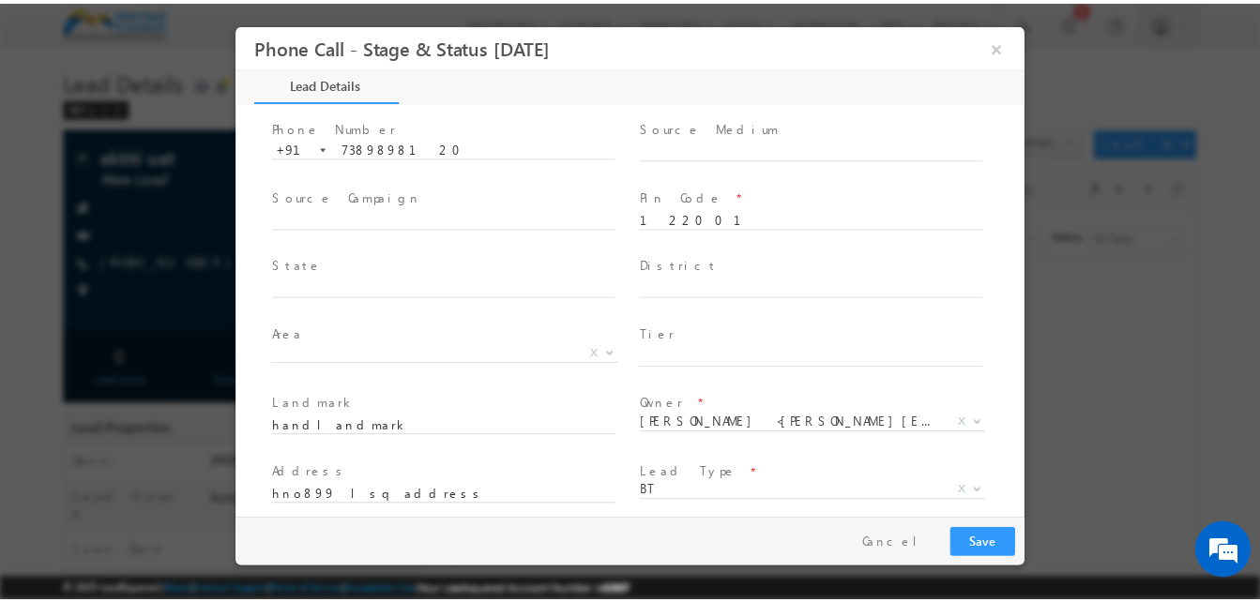
scroll to position [180, 0]
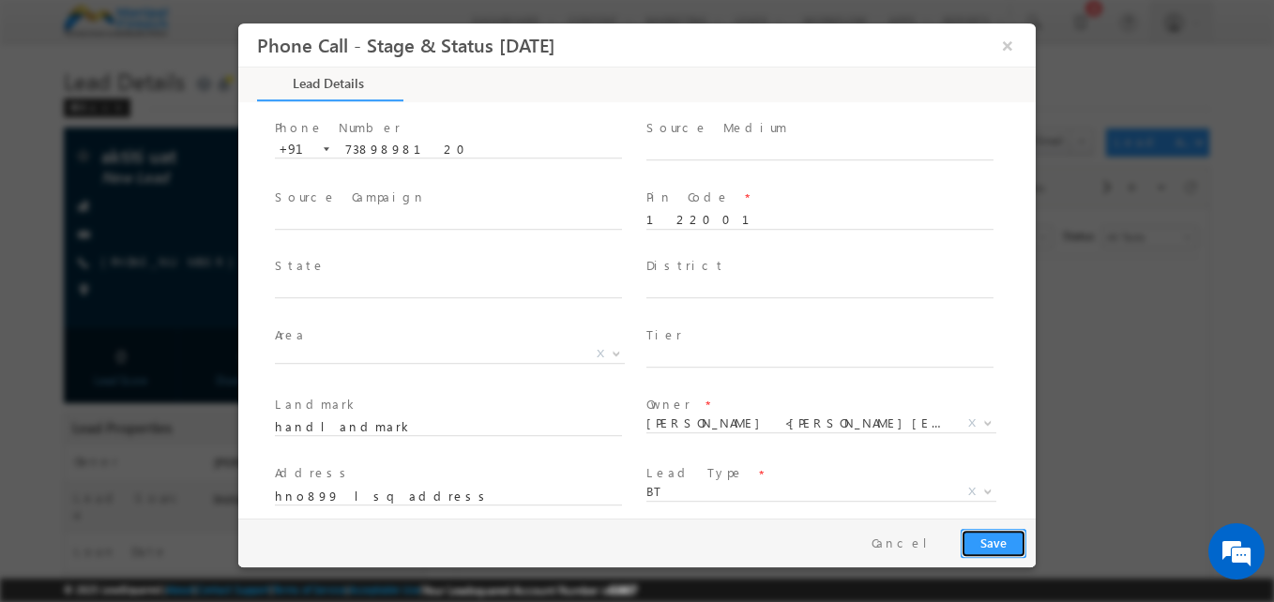
click at [986, 547] on button "Save" at bounding box center [993, 543] width 66 height 29
